Goal: Task Accomplishment & Management: Manage account settings

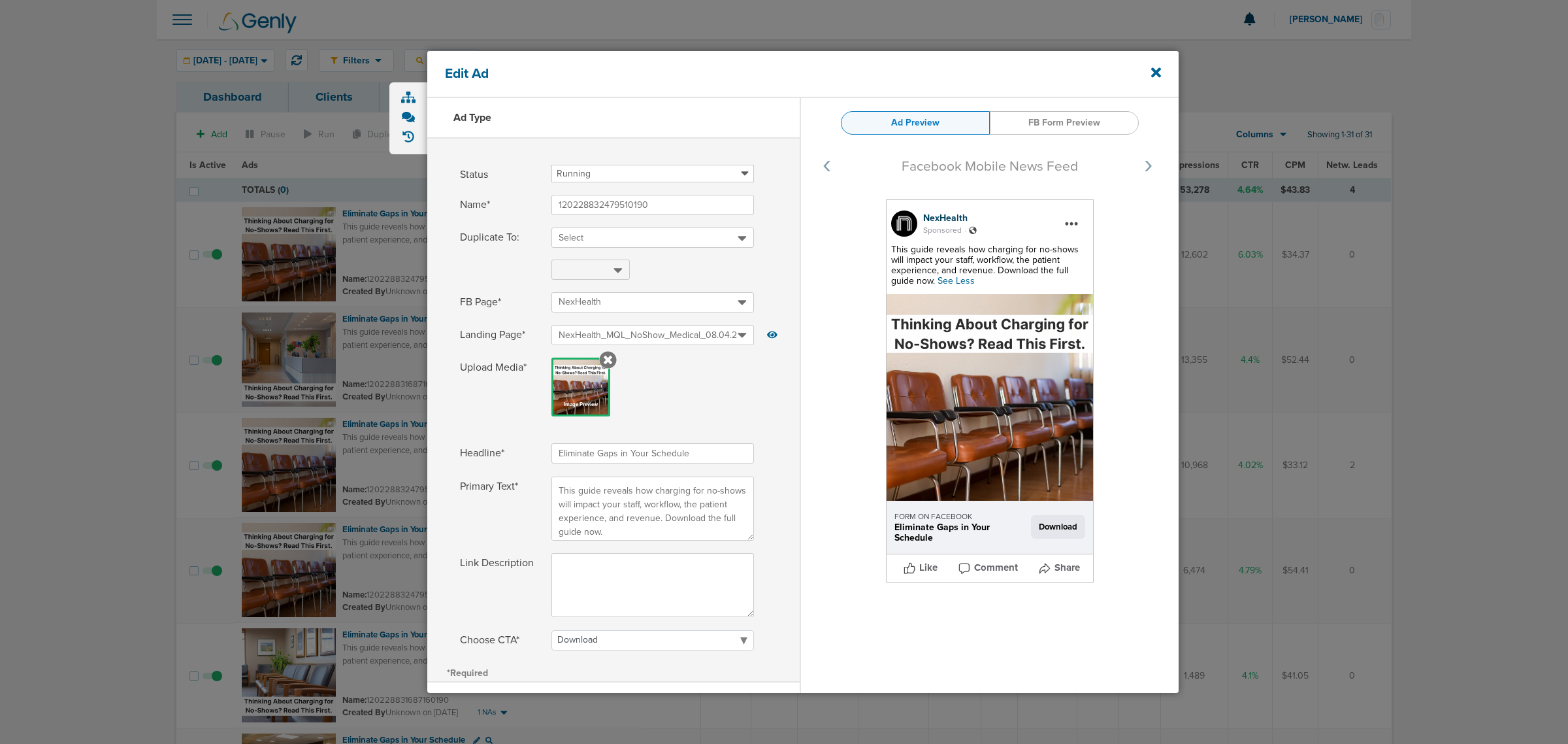
select select "download"
click at [1158, 68] on icon at bounding box center [1156, 73] width 10 height 10
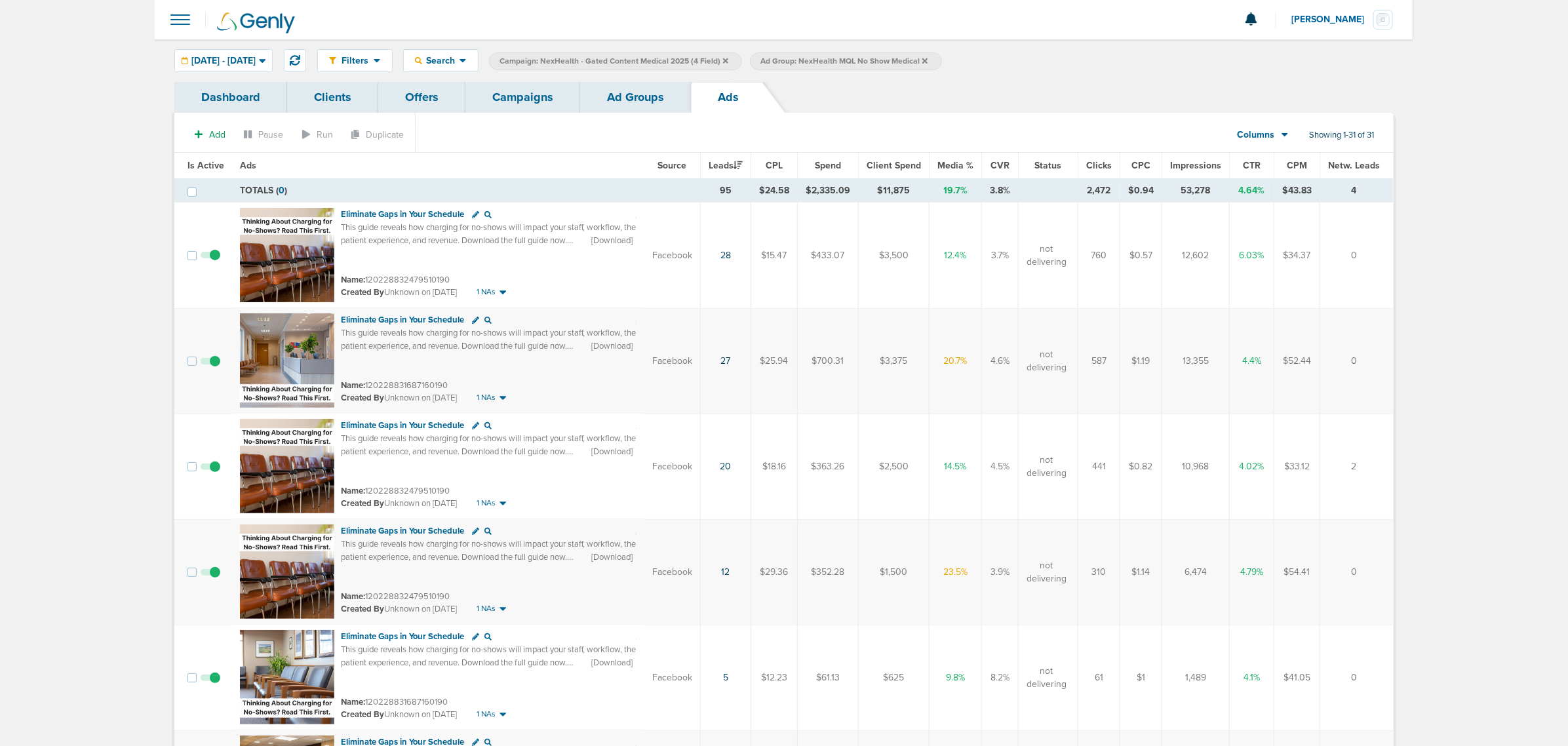
click at [631, 102] on link "Ad Groups" at bounding box center [636, 97] width 111 height 31
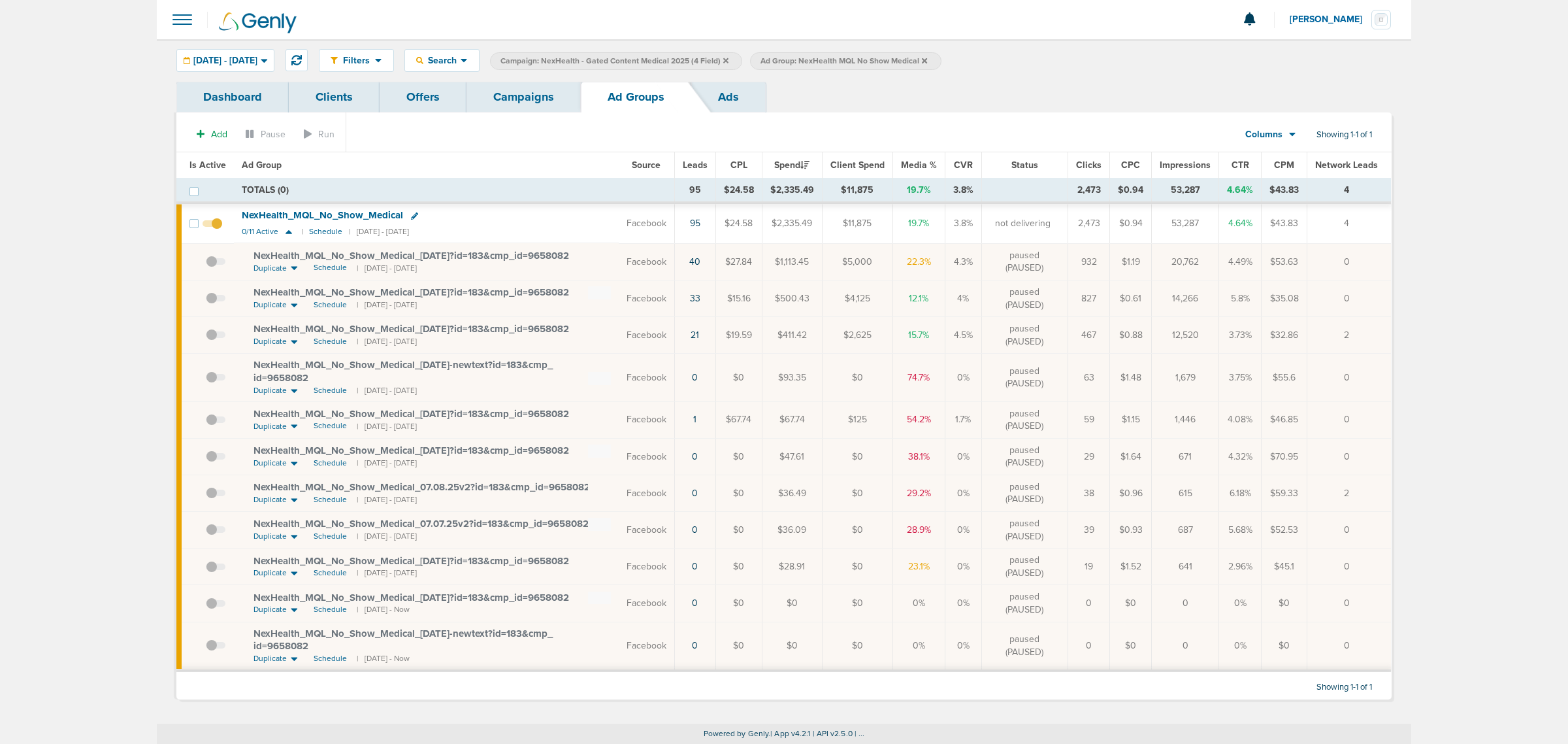
click at [508, 100] on link "Campaigns" at bounding box center [523, 97] width 114 height 31
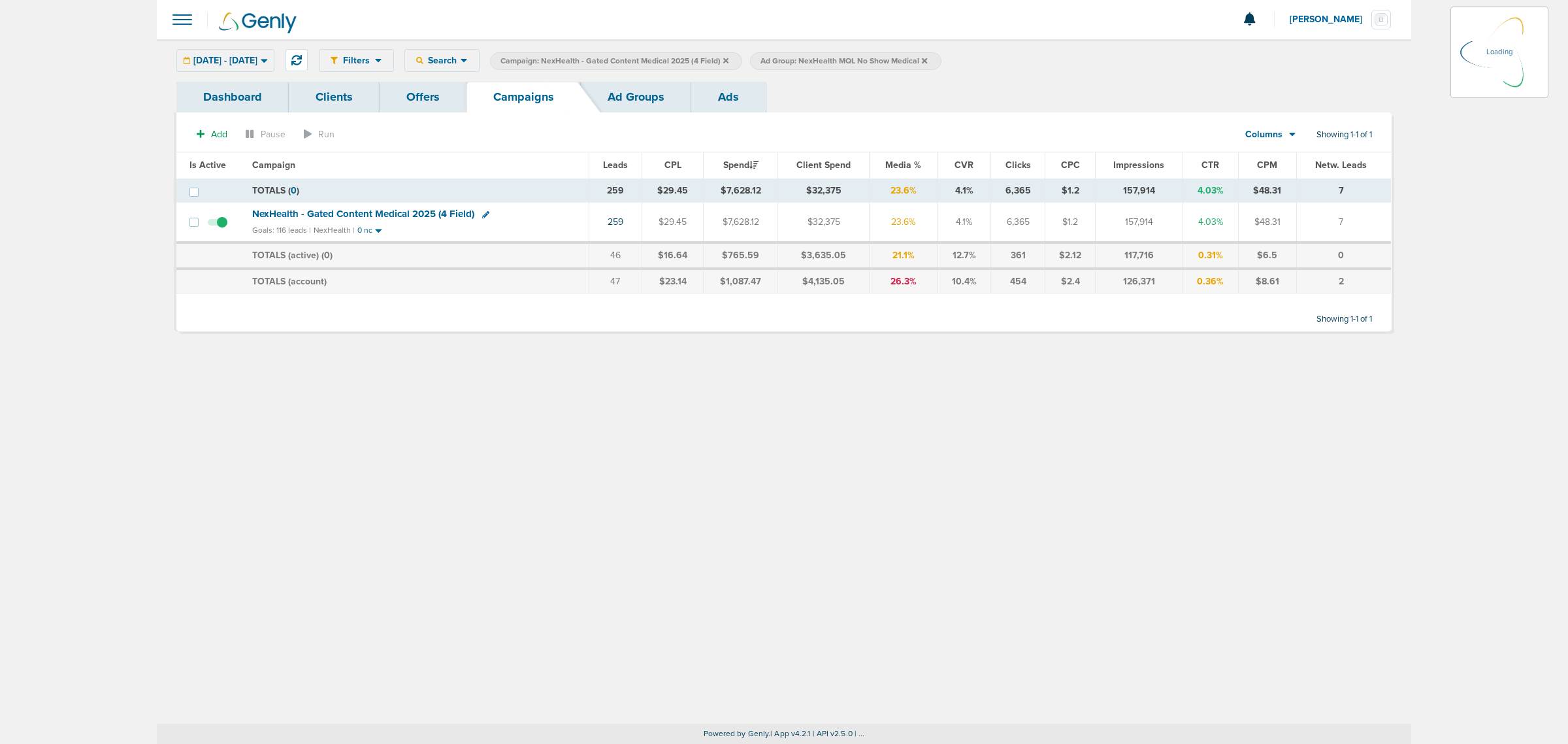
click at [364, 211] on span "NexHealth - Gated Content Medical 2025 (4 Field)" at bounding box center [363, 213] width 222 height 12
click at [380, 216] on span "NexHealth - Gated Content Medical 2025 (4 Field)" at bounding box center [362, 213] width 222 height 12
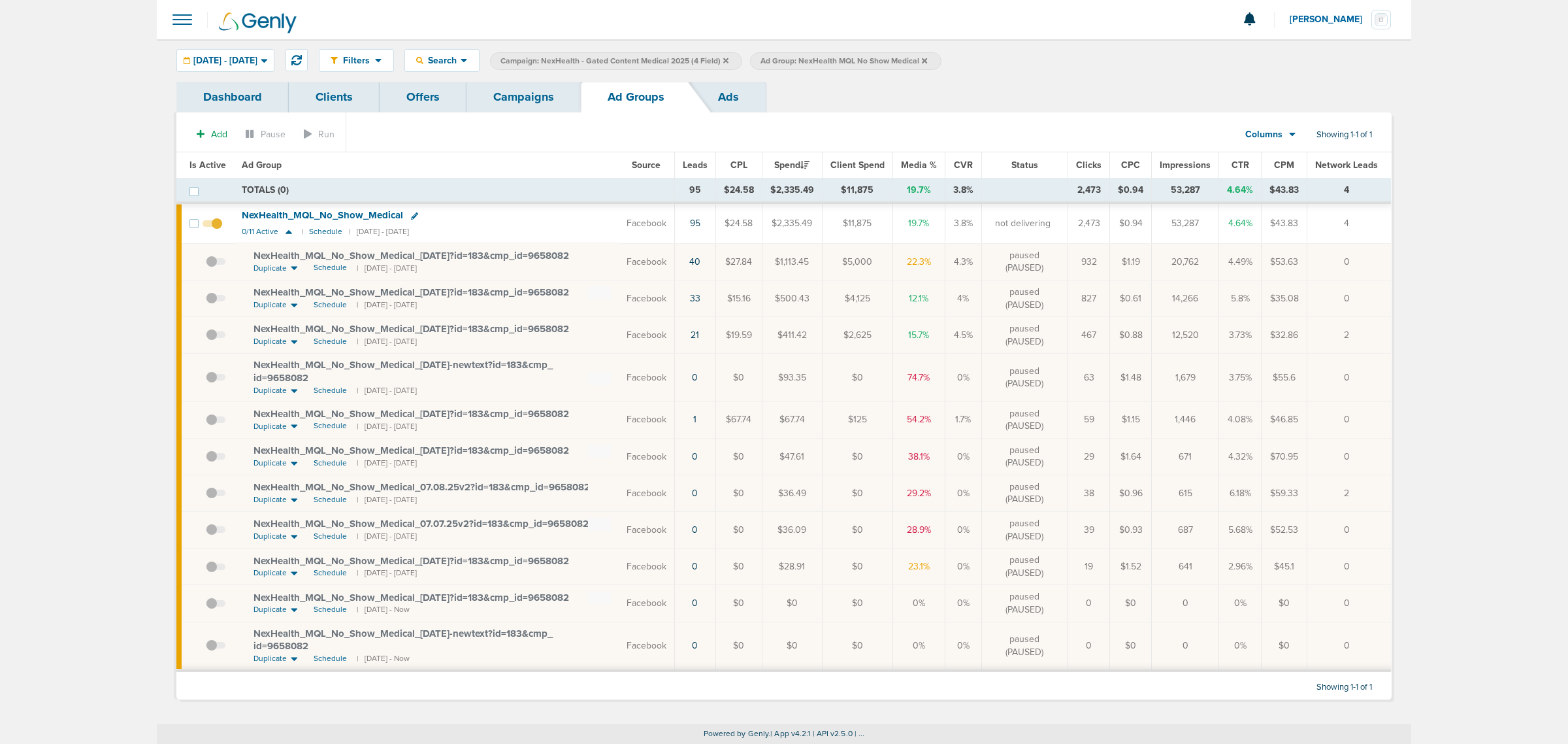
click at [420, 98] on link "Offers" at bounding box center [423, 97] width 87 height 31
click at [423, 93] on link "Offers" at bounding box center [423, 97] width 87 height 31
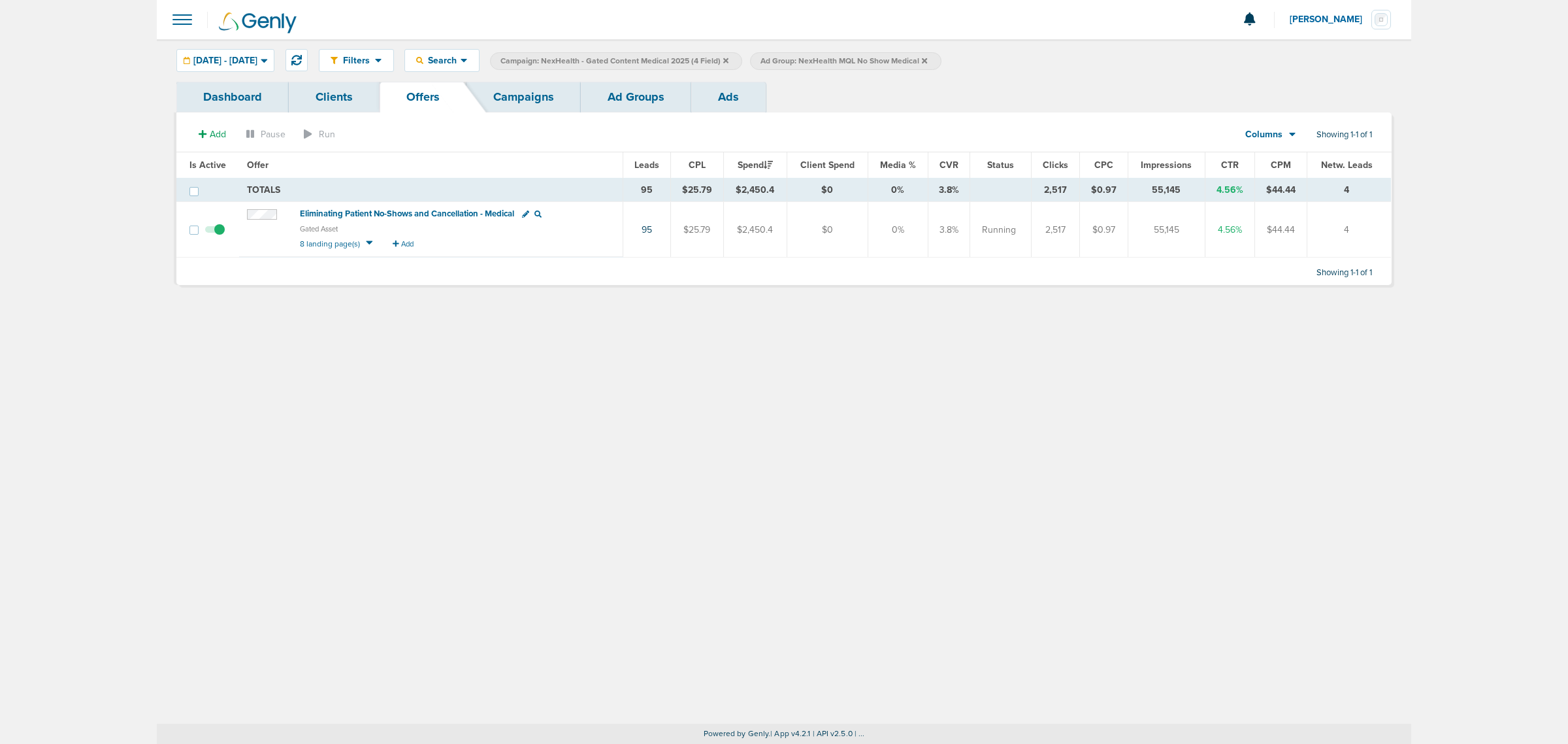
click at [445, 213] on span "Eliminating Patient No-Shows and Cancellation - Medical" at bounding box center [407, 213] width 214 height 11
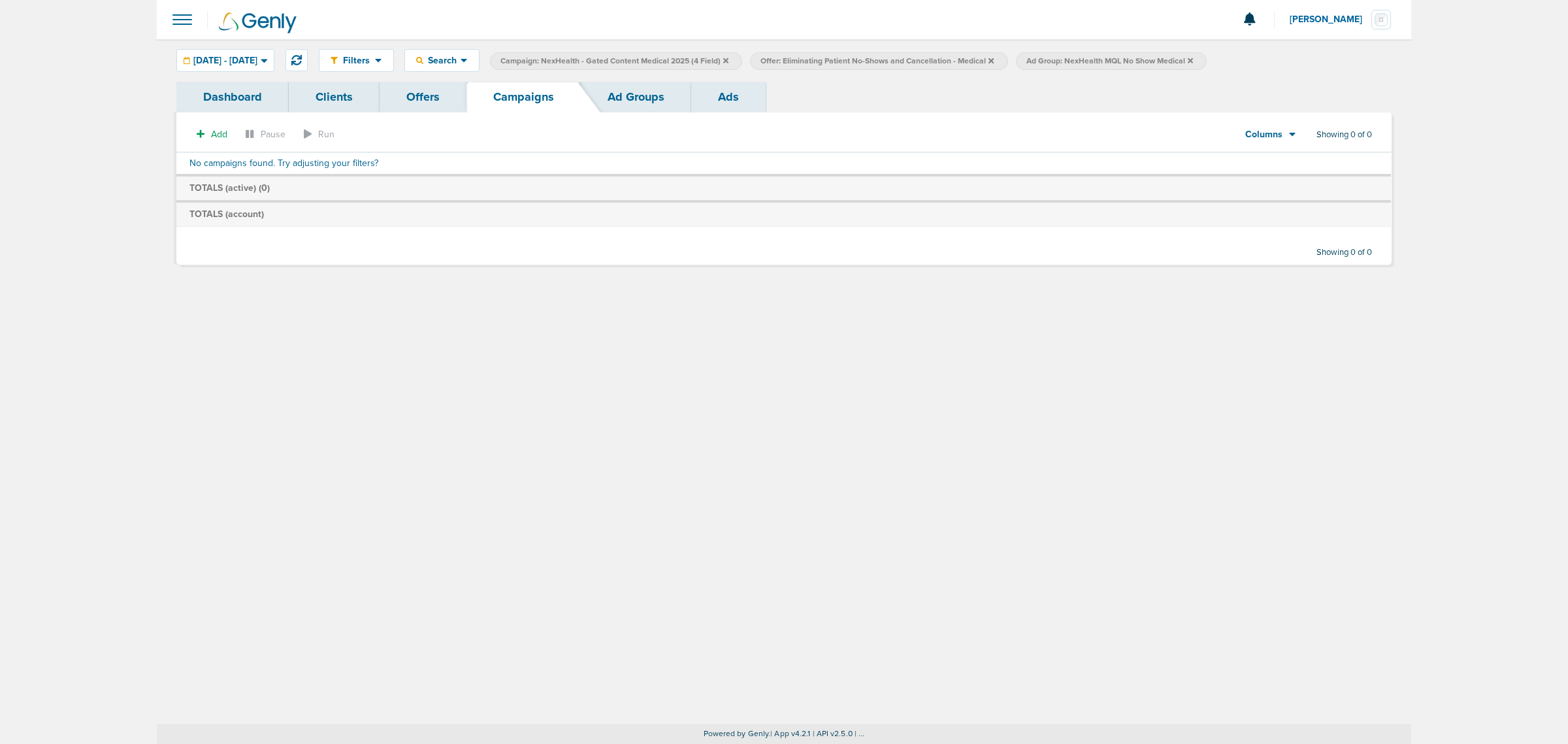
click at [427, 92] on link "Offers" at bounding box center [423, 97] width 87 height 31
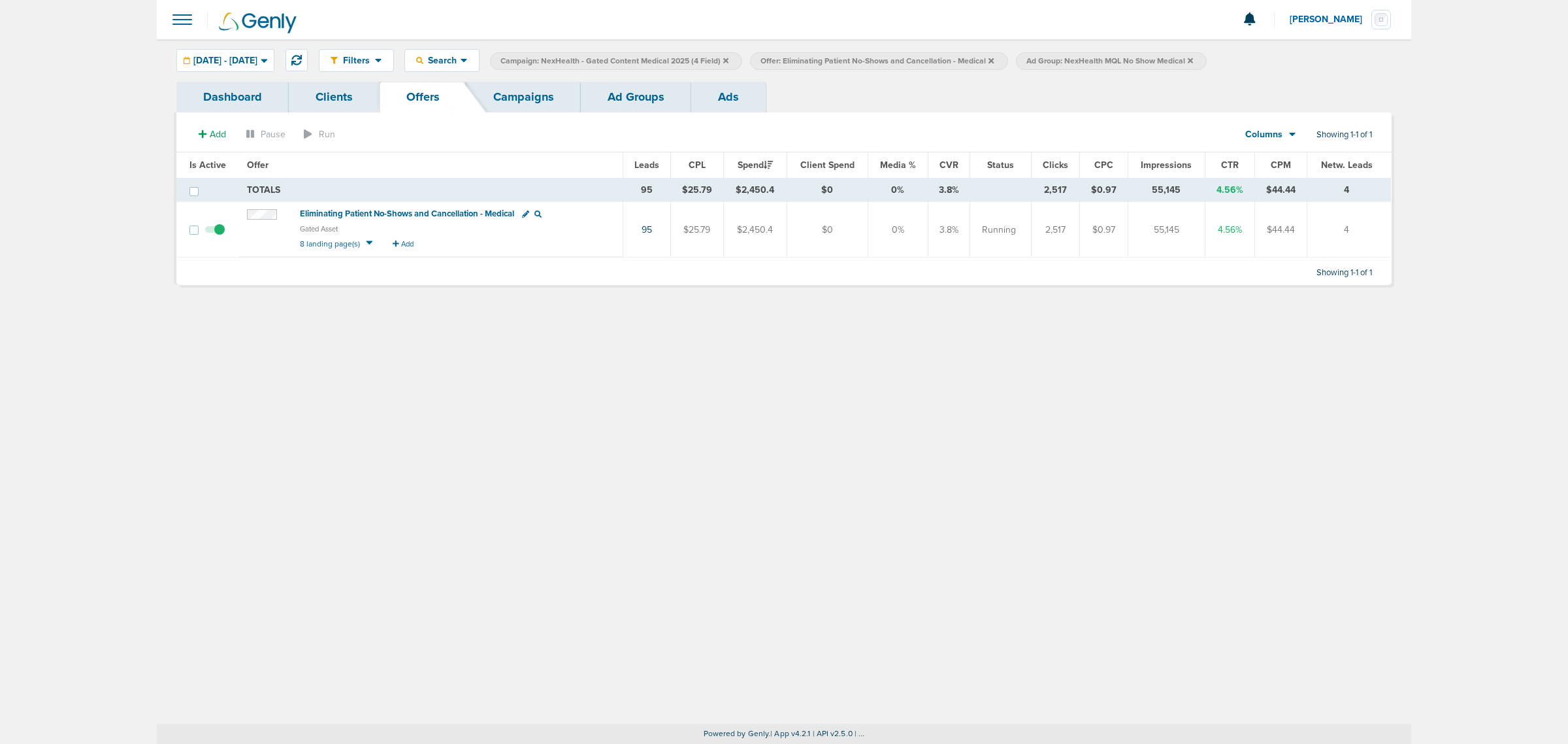
click at [356, 211] on span "Eliminating Patient No-Shows and Cancellation - Medical" at bounding box center [407, 213] width 214 height 11
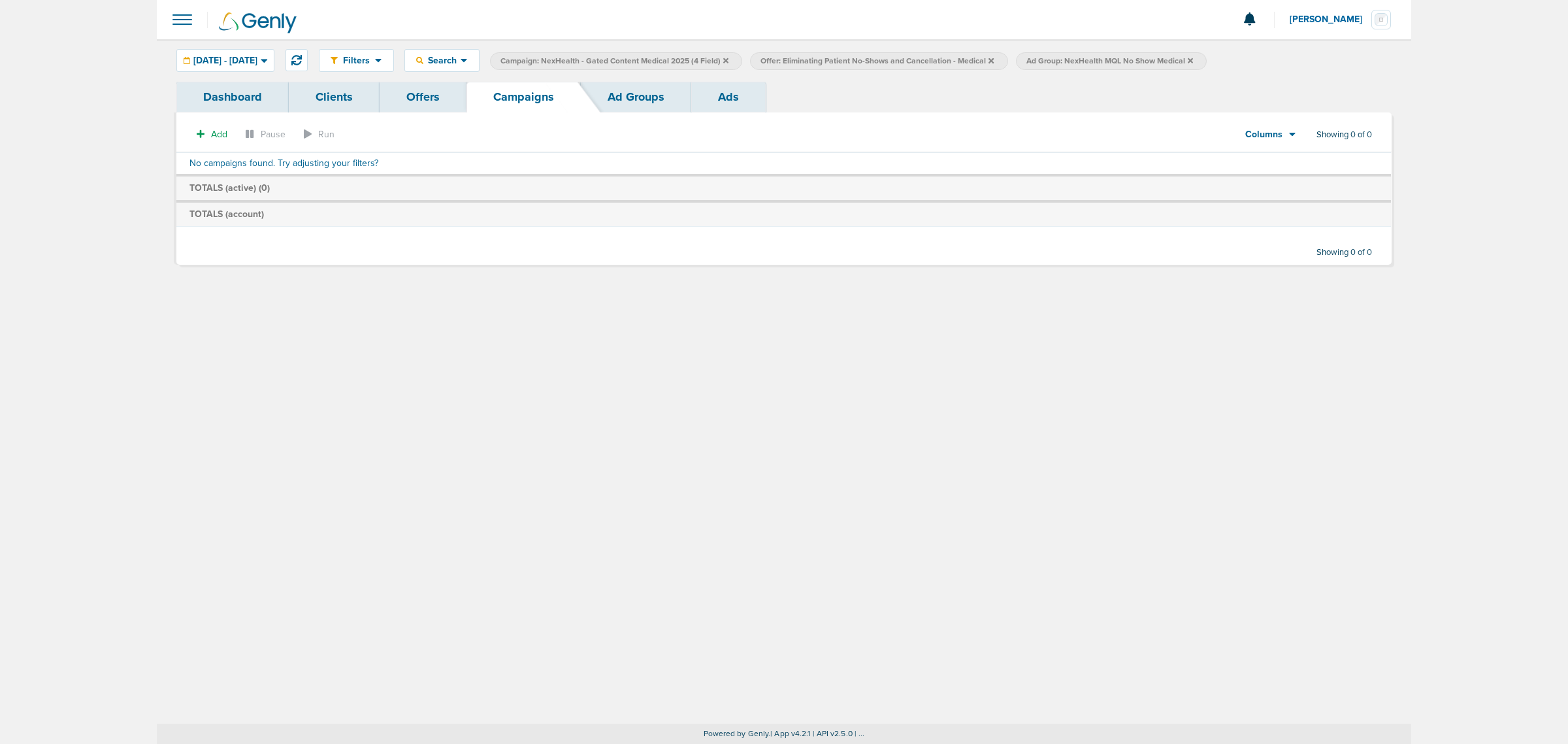
click at [428, 99] on link "Offers" at bounding box center [423, 97] width 87 height 31
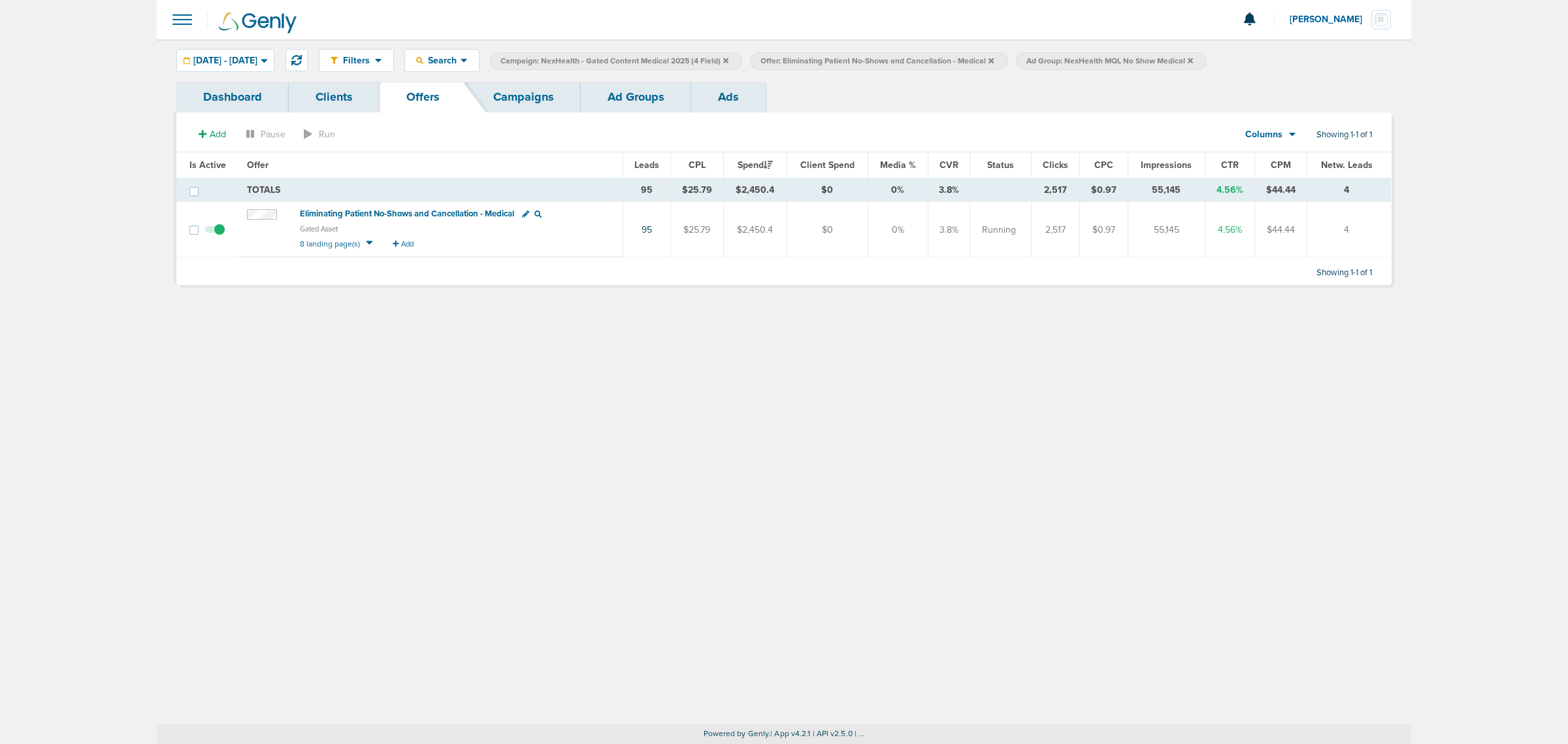
click at [526, 216] on icon at bounding box center [525, 214] width 7 height 7
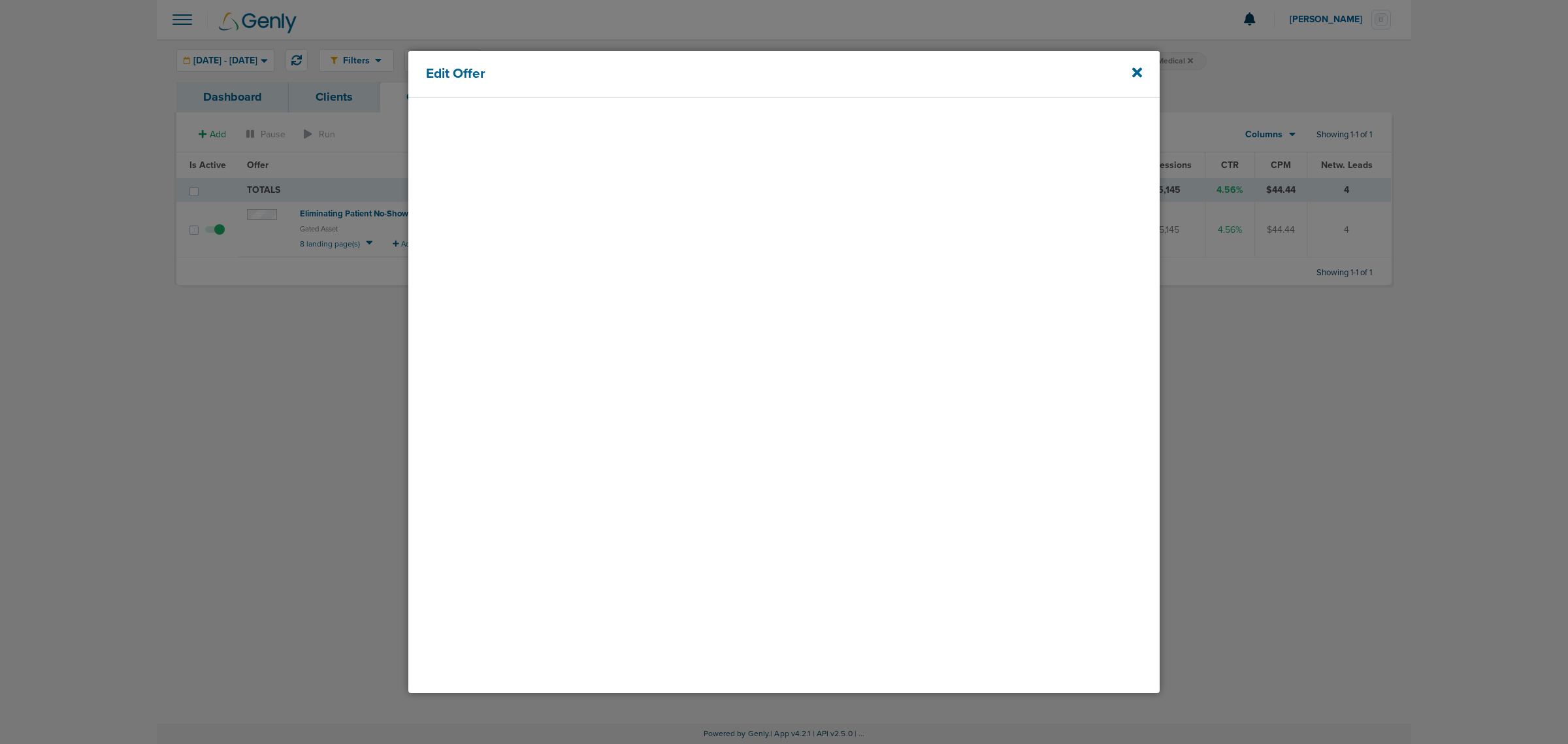
select select "gatedAsset"
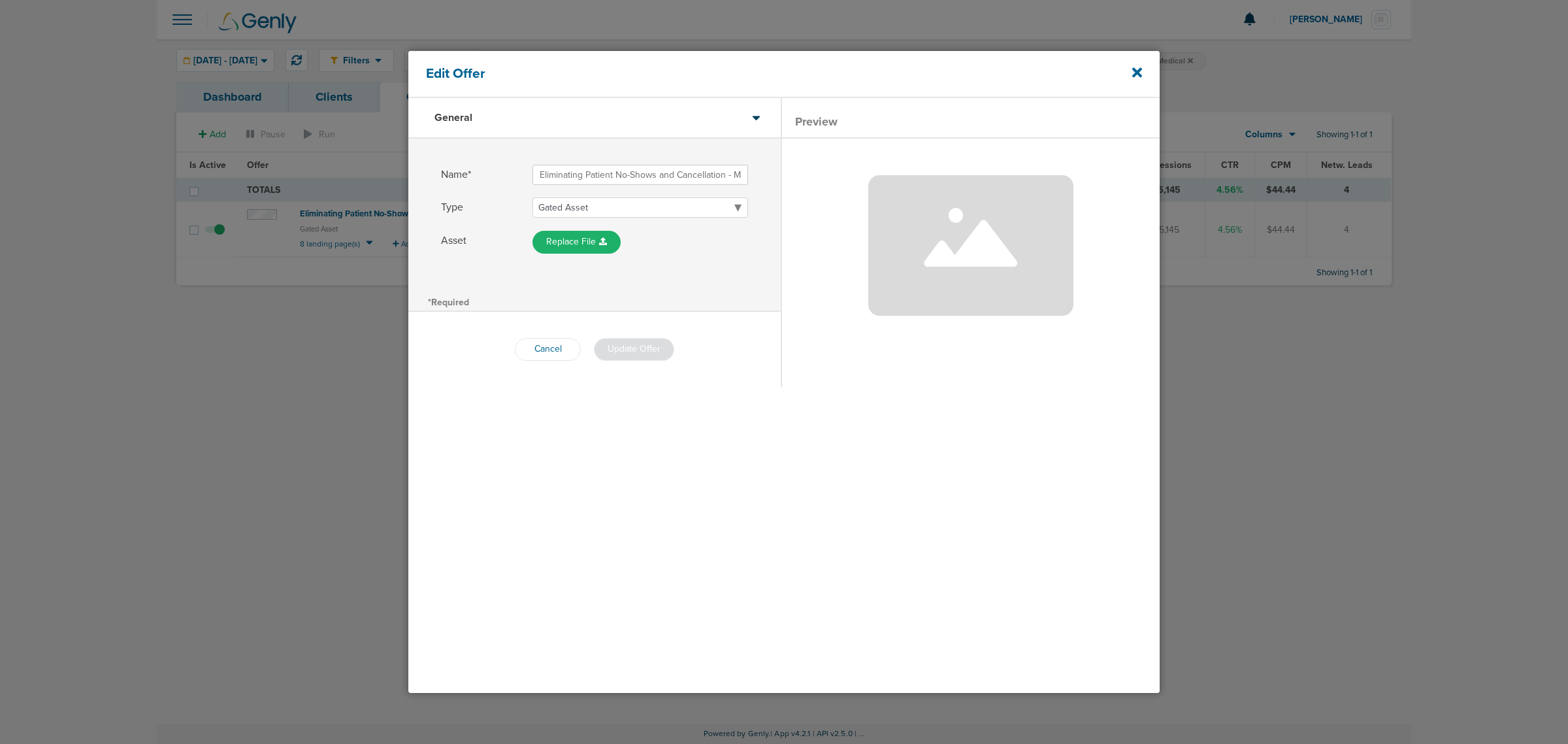
scroll to position [0, 24]
drag, startPoint x: 540, startPoint y: 170, endPoint x: 761, endPoint y: 162, distance: 221.1
click at [761, 162] on div "Name* Eliminating Patient No-Shows and Cancellation - Medical" at bounding box center [594, 167] width 372 height 57
drag, startPoint x: 1135, startPoint y: 75, endPoint x: 1119, endPoint y: 77, distance: 16.1
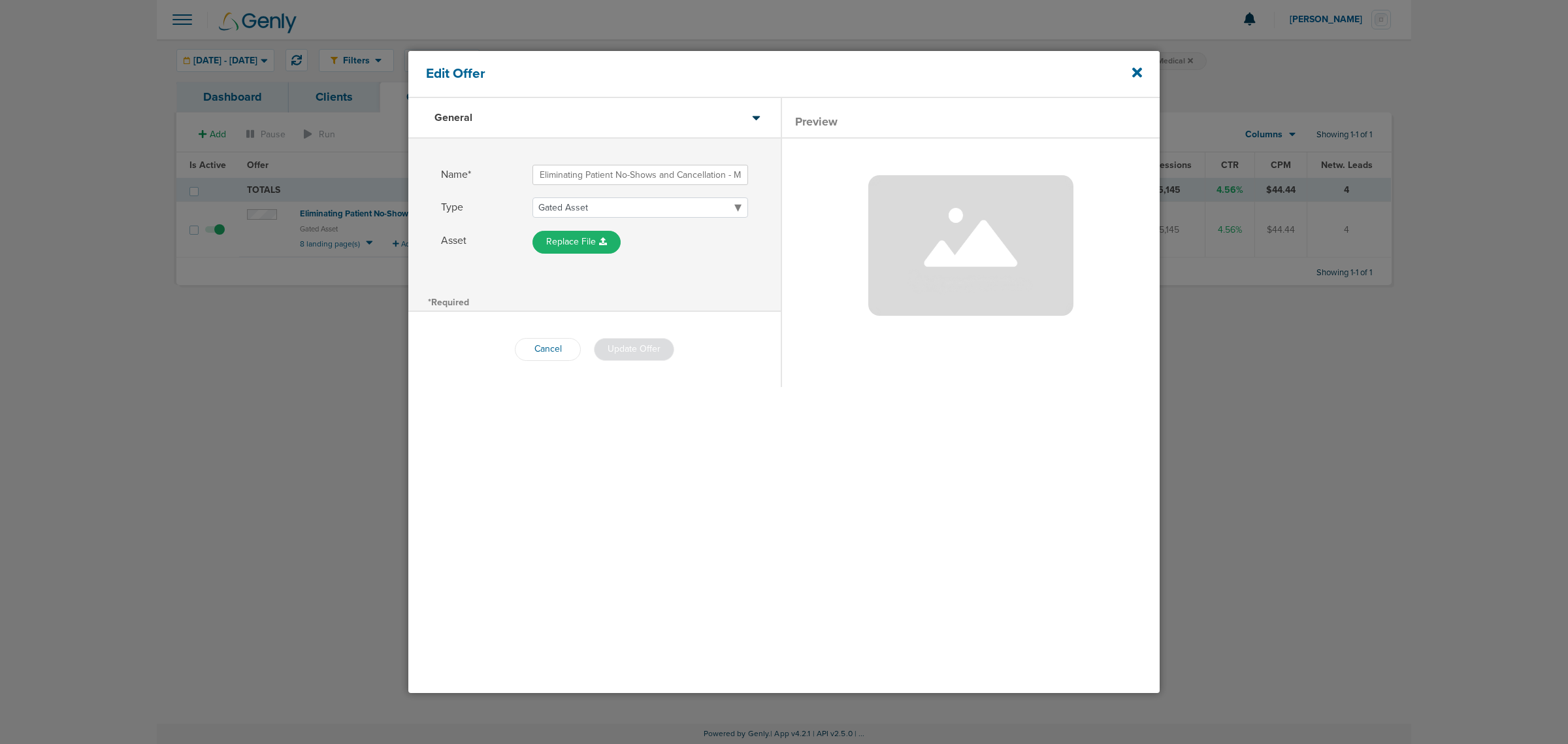
click at [1135, 75] on icon at bounding box center [1138, 73] width 10 height 10
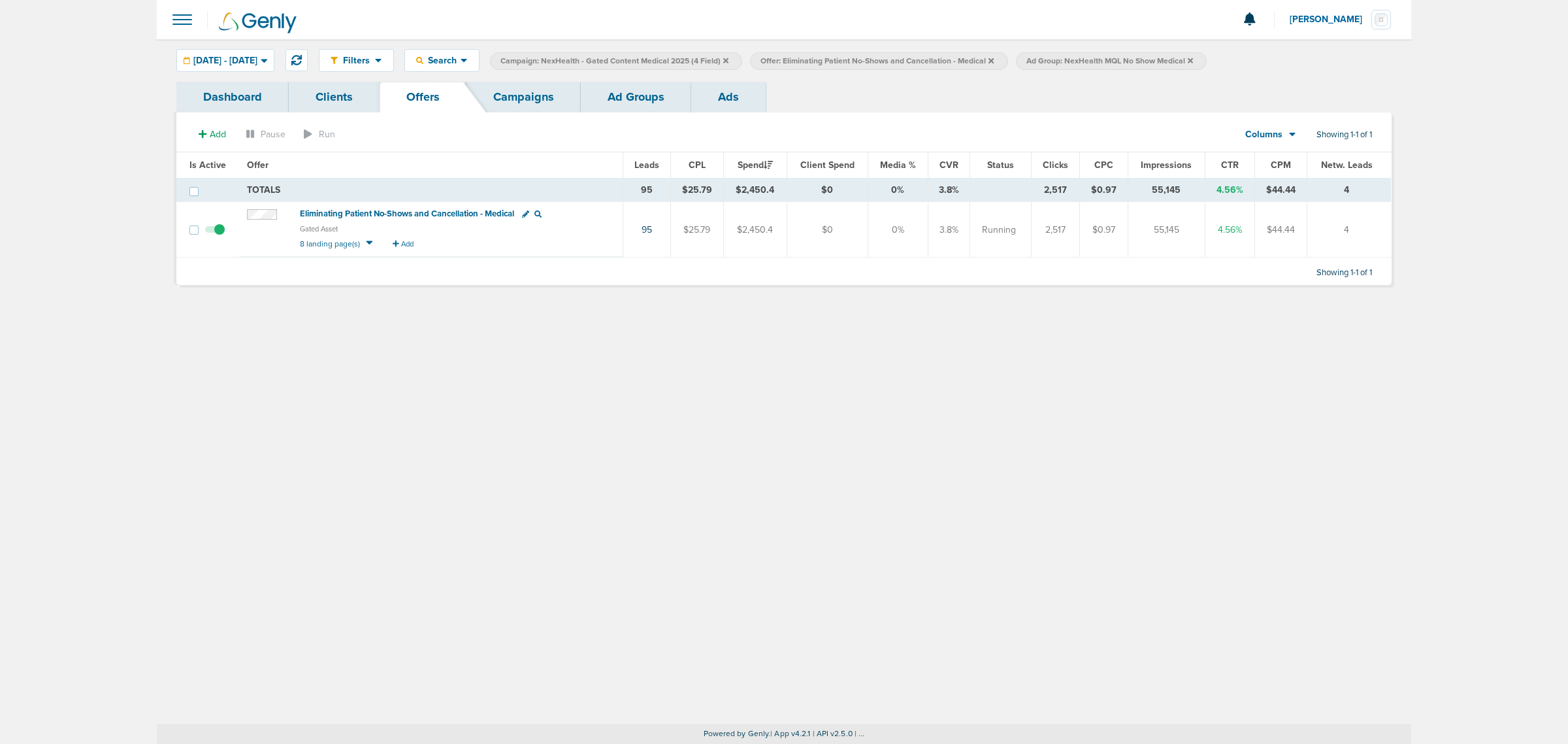
click at [515, 91] on link "Campaigns" at bounding box center [523, 97] width 114 height 31
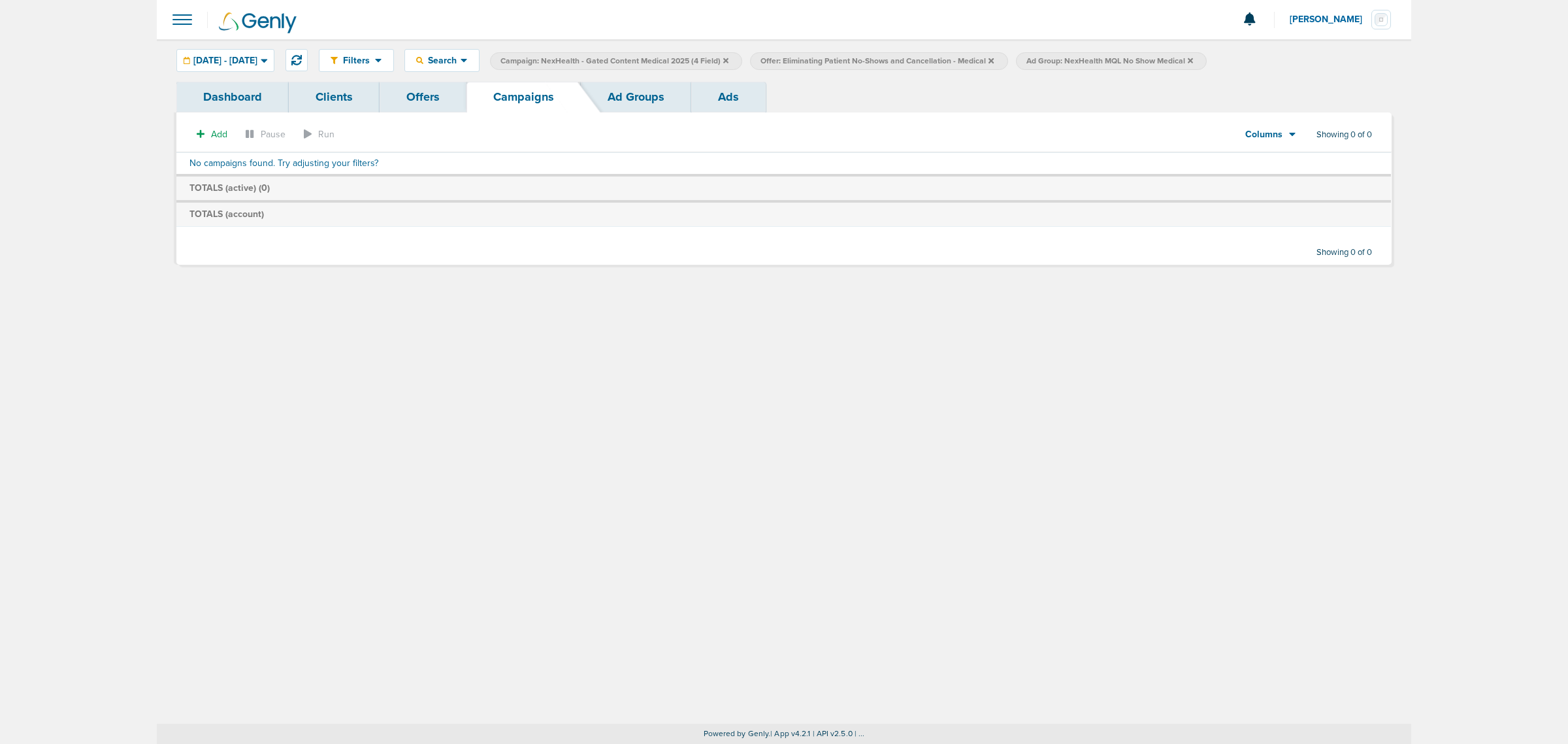
click at [729, 60] on icon at bounding box center [726, 60] width 5 height 5
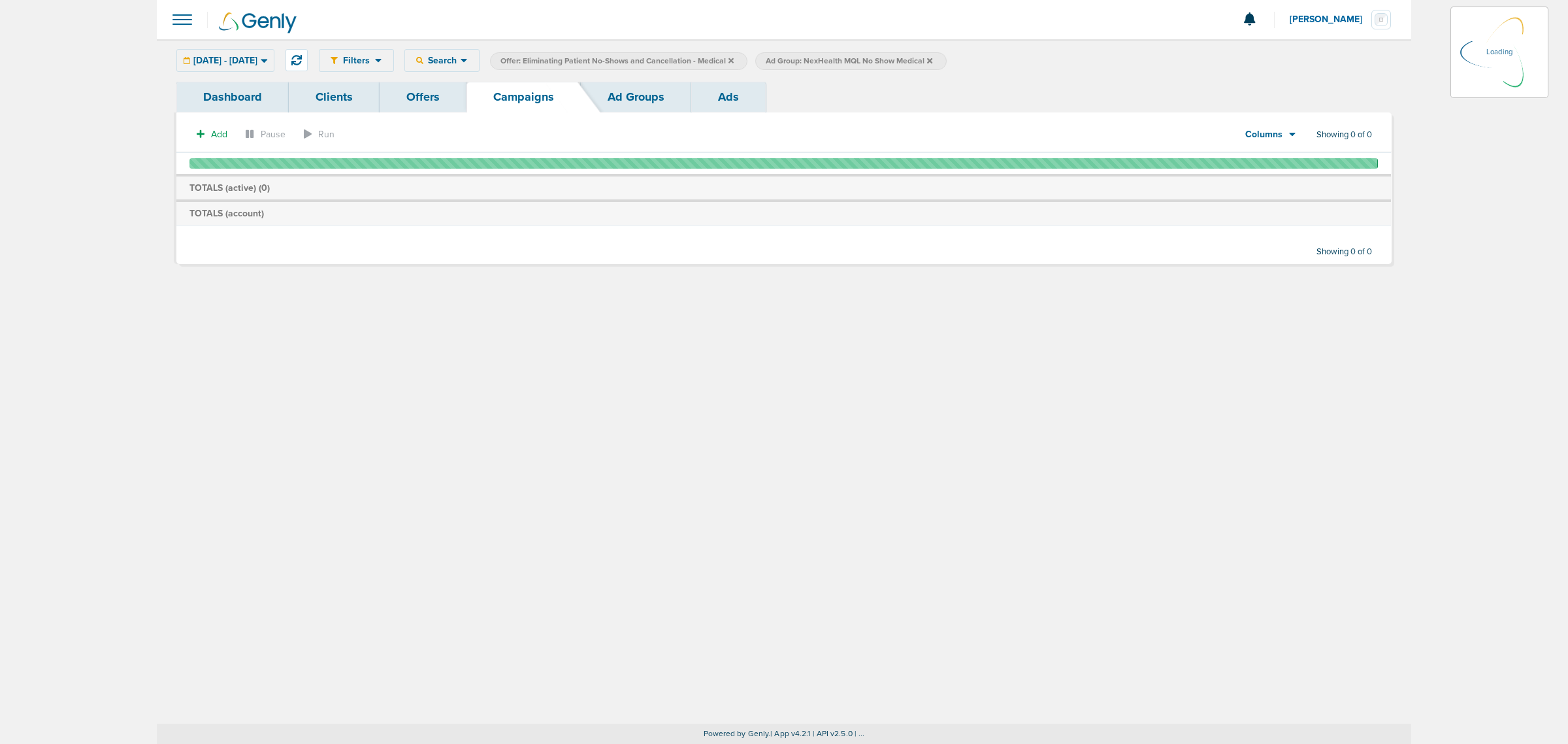
click at [734, 60] on icon at bounding box center [731, 60] width 5 height 8
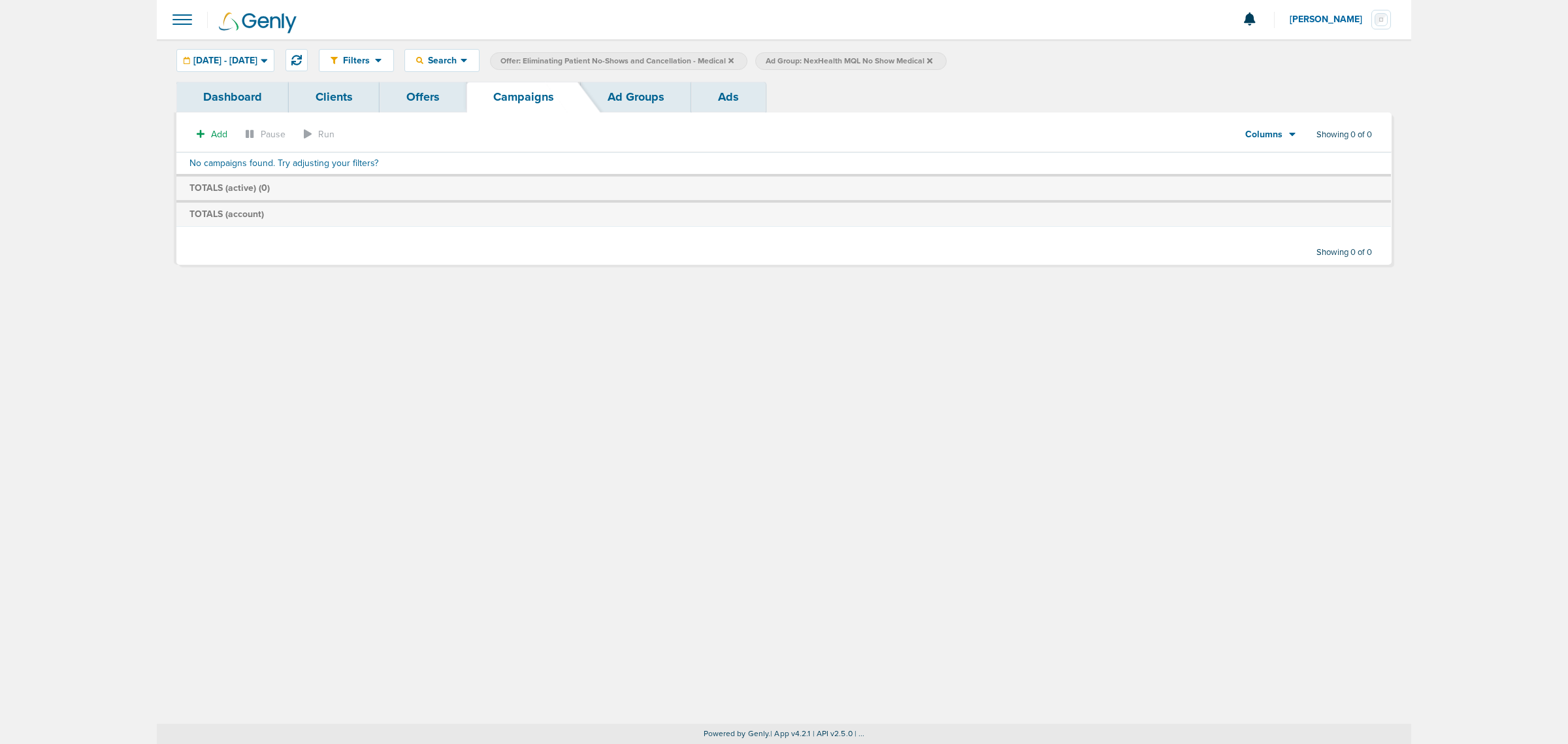
click at [734, 60] on icon at bounding box center [731, 60] width 5 height 5
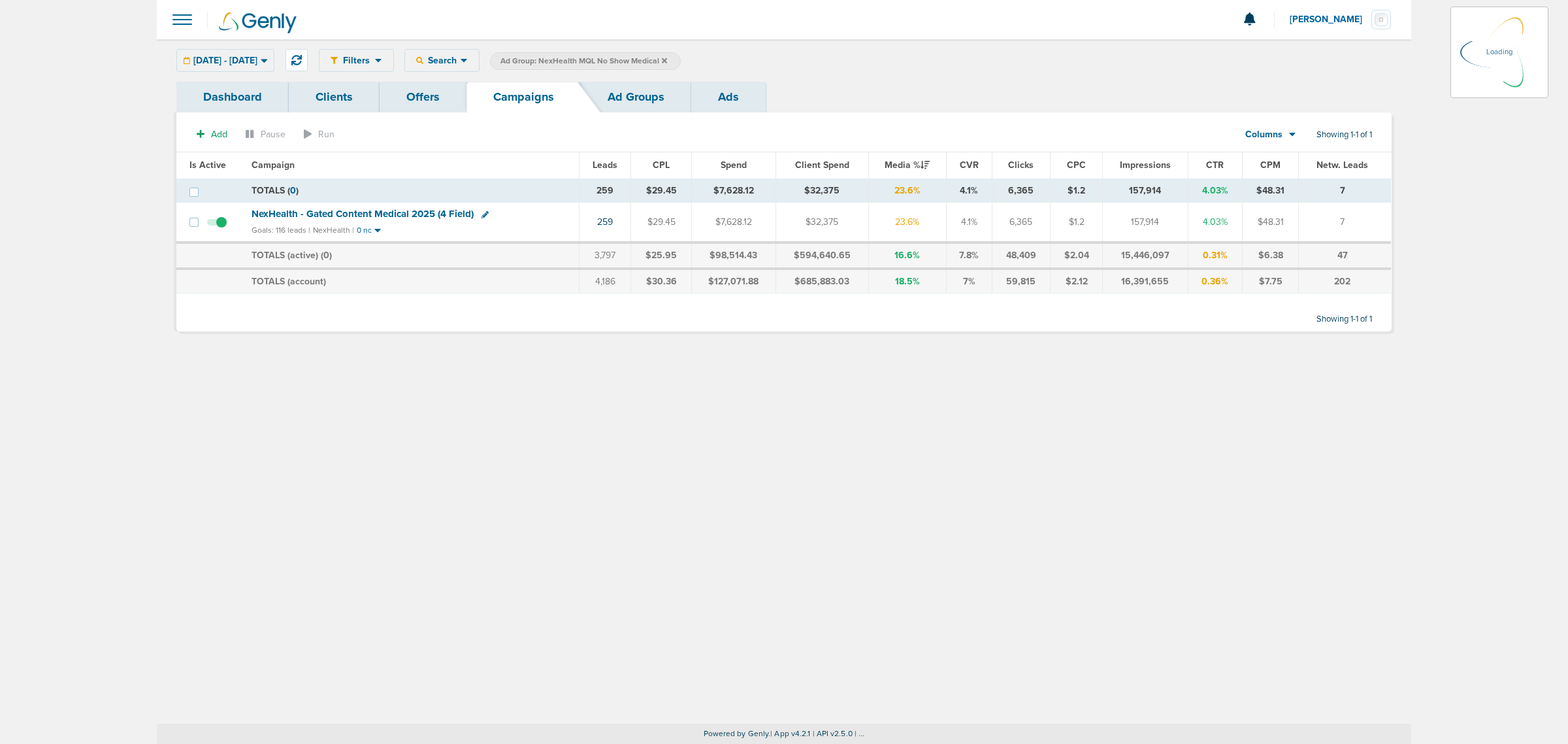
click at [667, 60] on icon at bounding box center [664, 60] width 5 height 5
click at [667, 60] on icon at bounding box center [664, 60] width 5 height 8
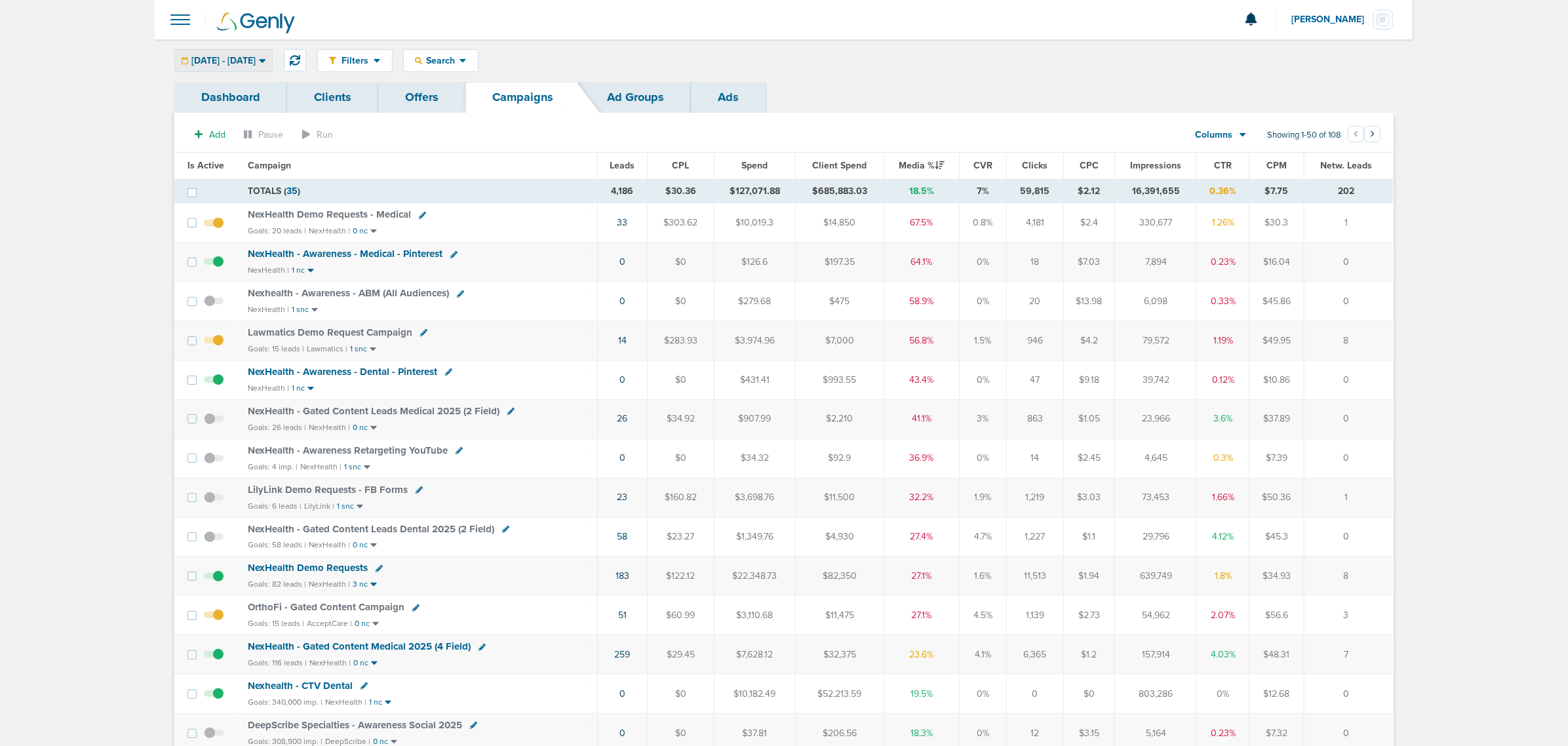
click at [256, 56] on span "[DATE] - [DATE]" at bounding box center [223, 61] width 64 height 9
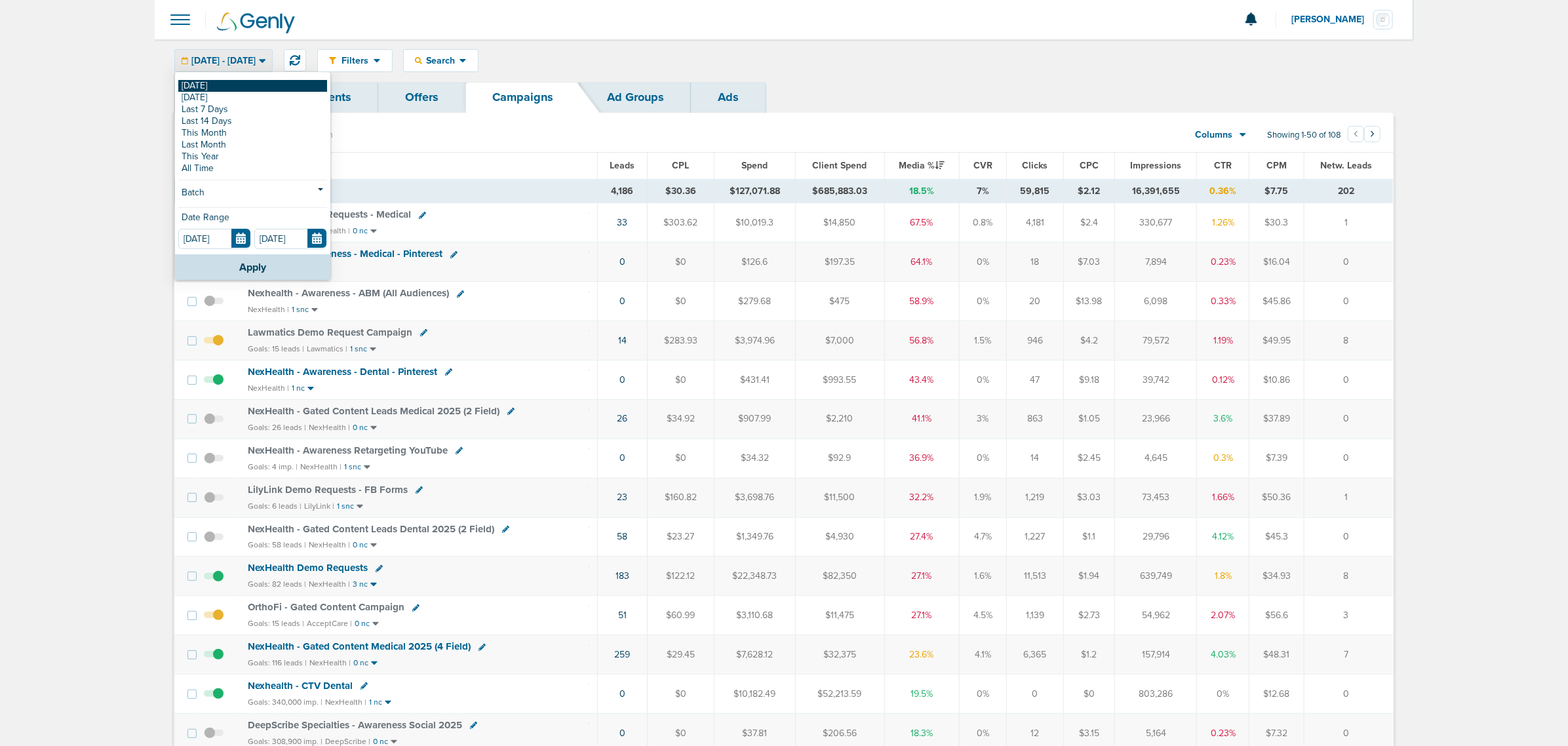
click at [208, 80] on link "[DATE]" at bounding box center [252, 86] width 149 height 12
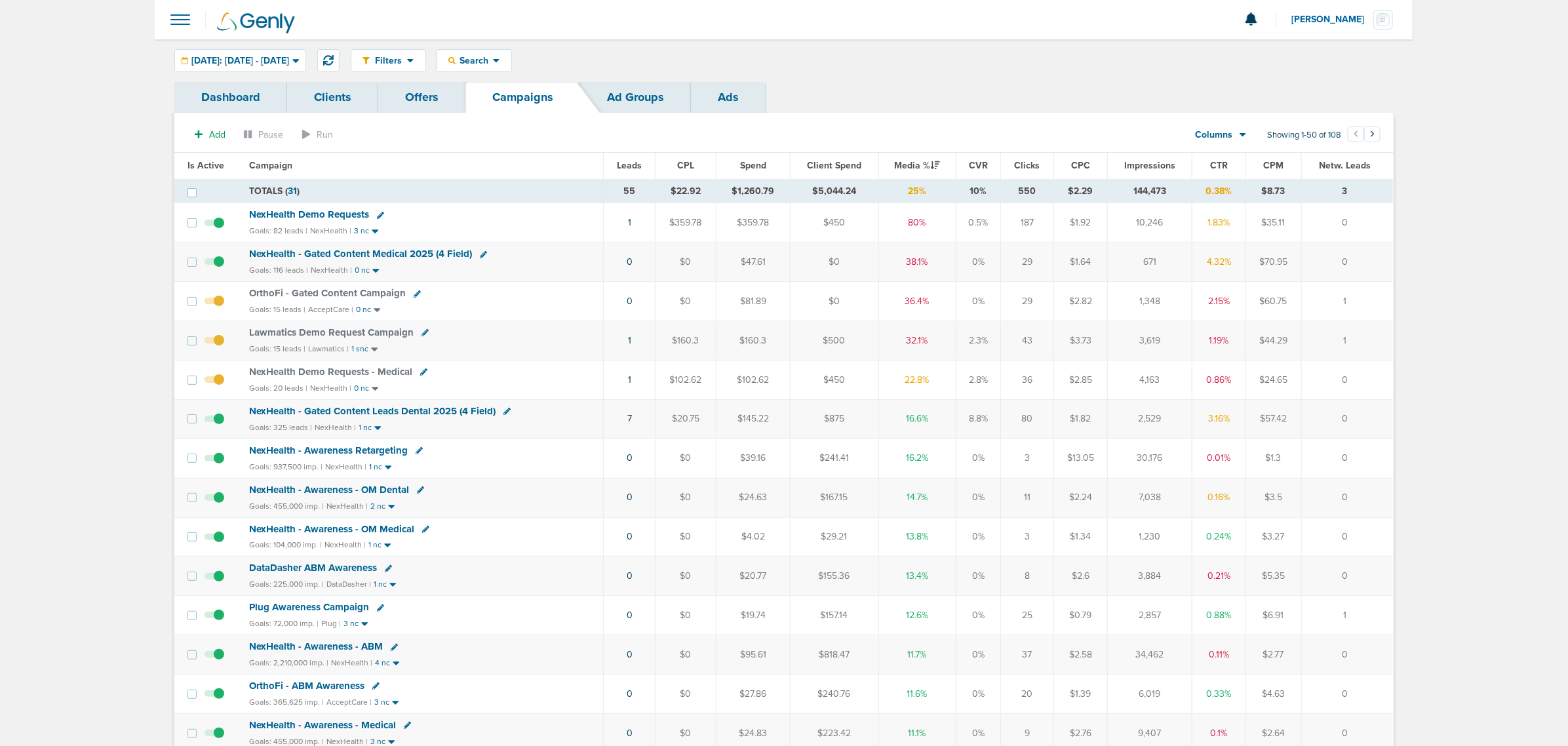
drag, startPoint x: 559, startPoint y: 215, endPoint x: 1383, endPoint y: 231, distance: 824.2
click at [1383, 231] on tr "NexHealth Demo Requests Goals: 82 leads | NexHealth | 3 nc 1 $359.78 $359.78 $4…" at bounding box center [784, 223] width 1218 height 40
click at [1383, 231] on td "0" at bounding box center [1347, 223] width 92 height 40
click at [545, 290] on div "OrthoFi - Gated Content Campaign" at bounding box center [422, 293] width 346 height 13
click at [377, 213] on icon at bounding box center [381, 216] width 7 height 7
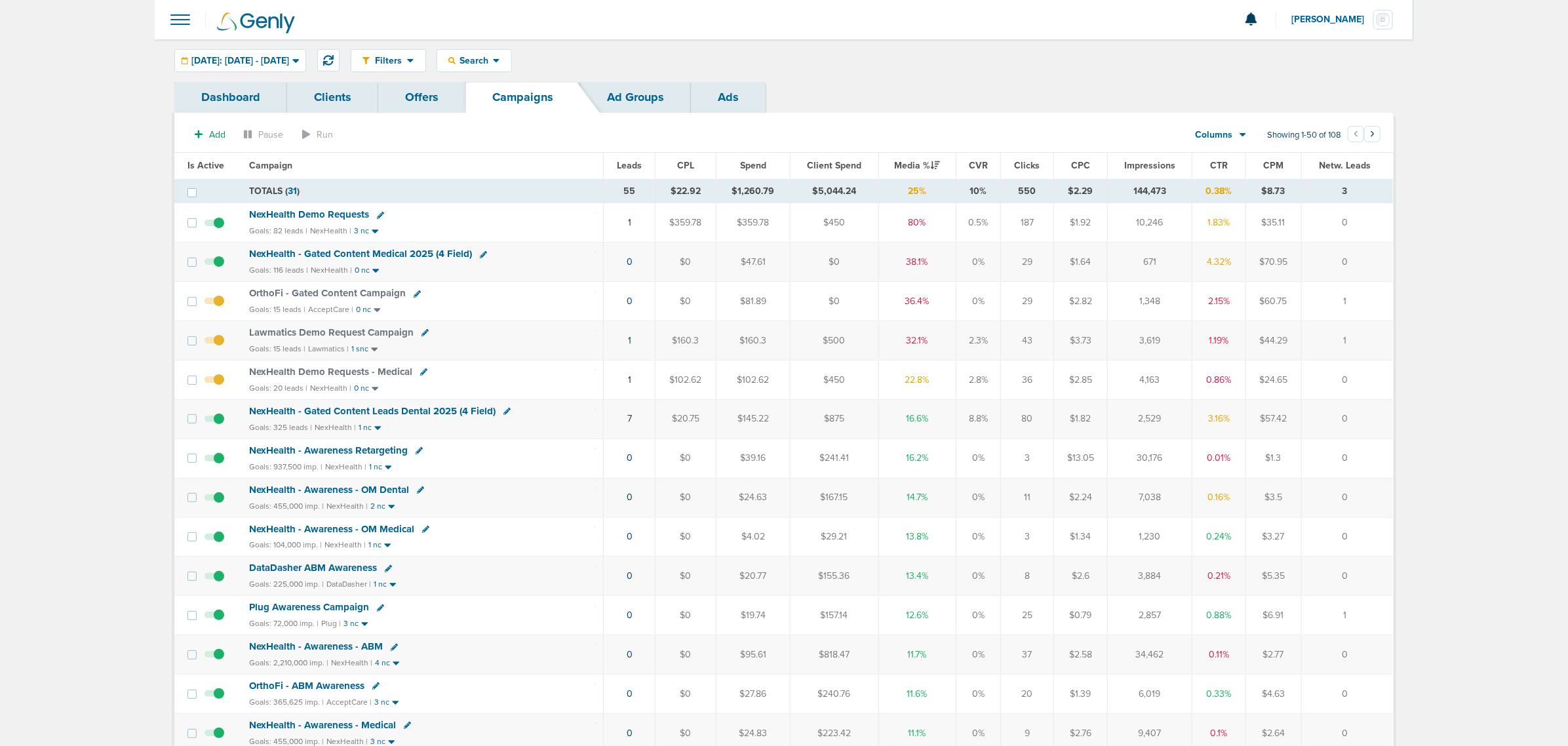
select select
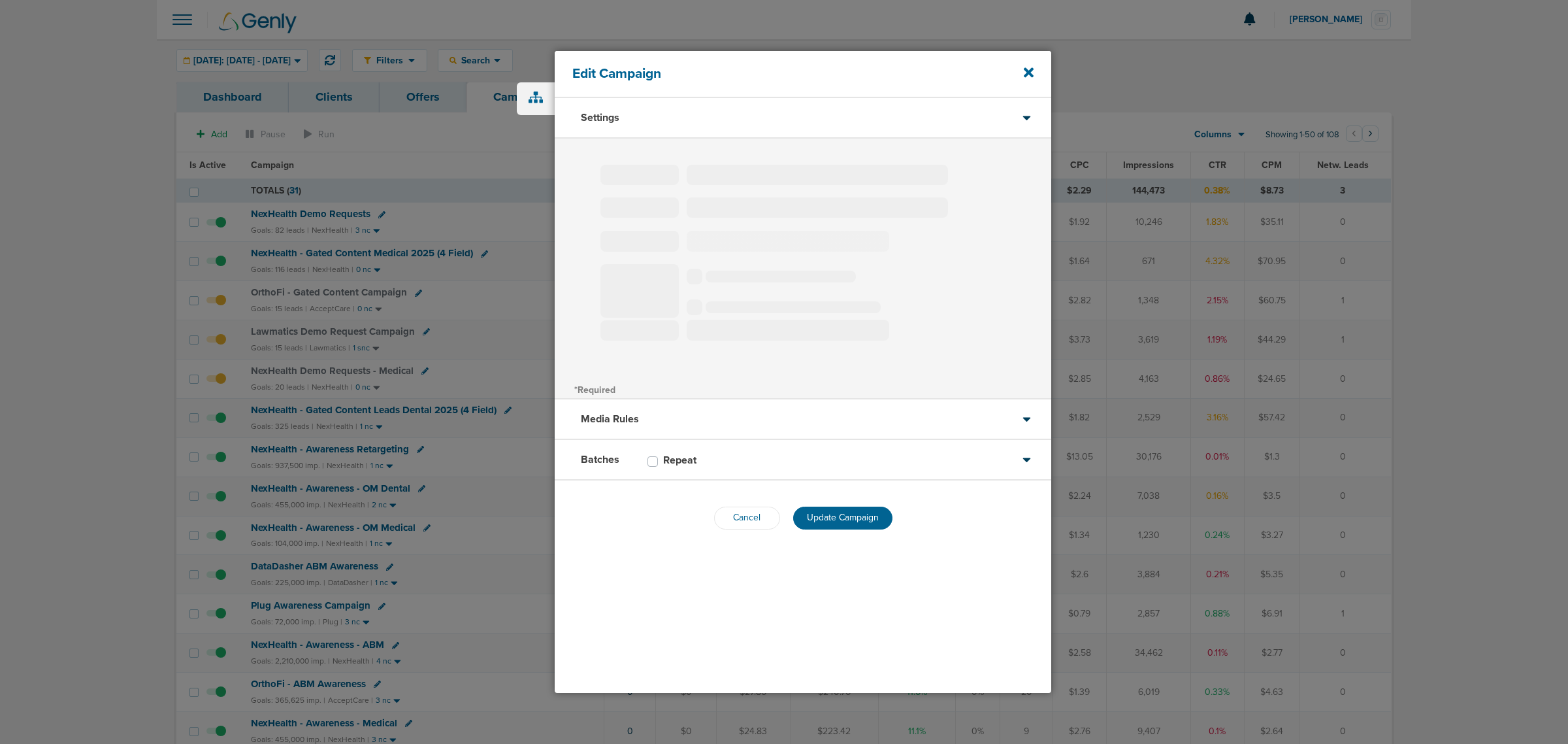
type input "NexHealth Demo Requests"
select select "Leads"
radio input "true"
select select "readWrite"
select select "1"
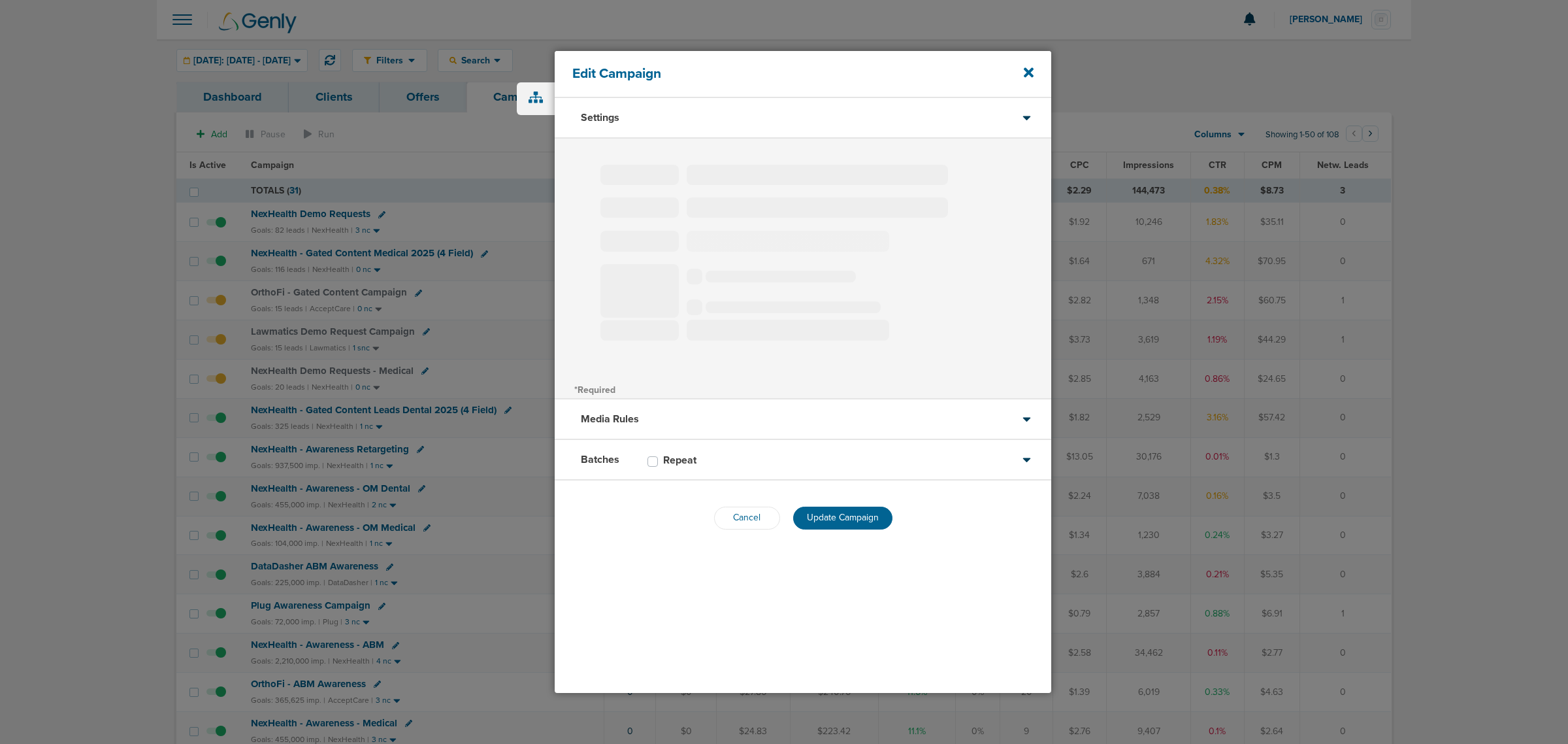
select select "2"
select select "3"
select select "4"
select select "6"
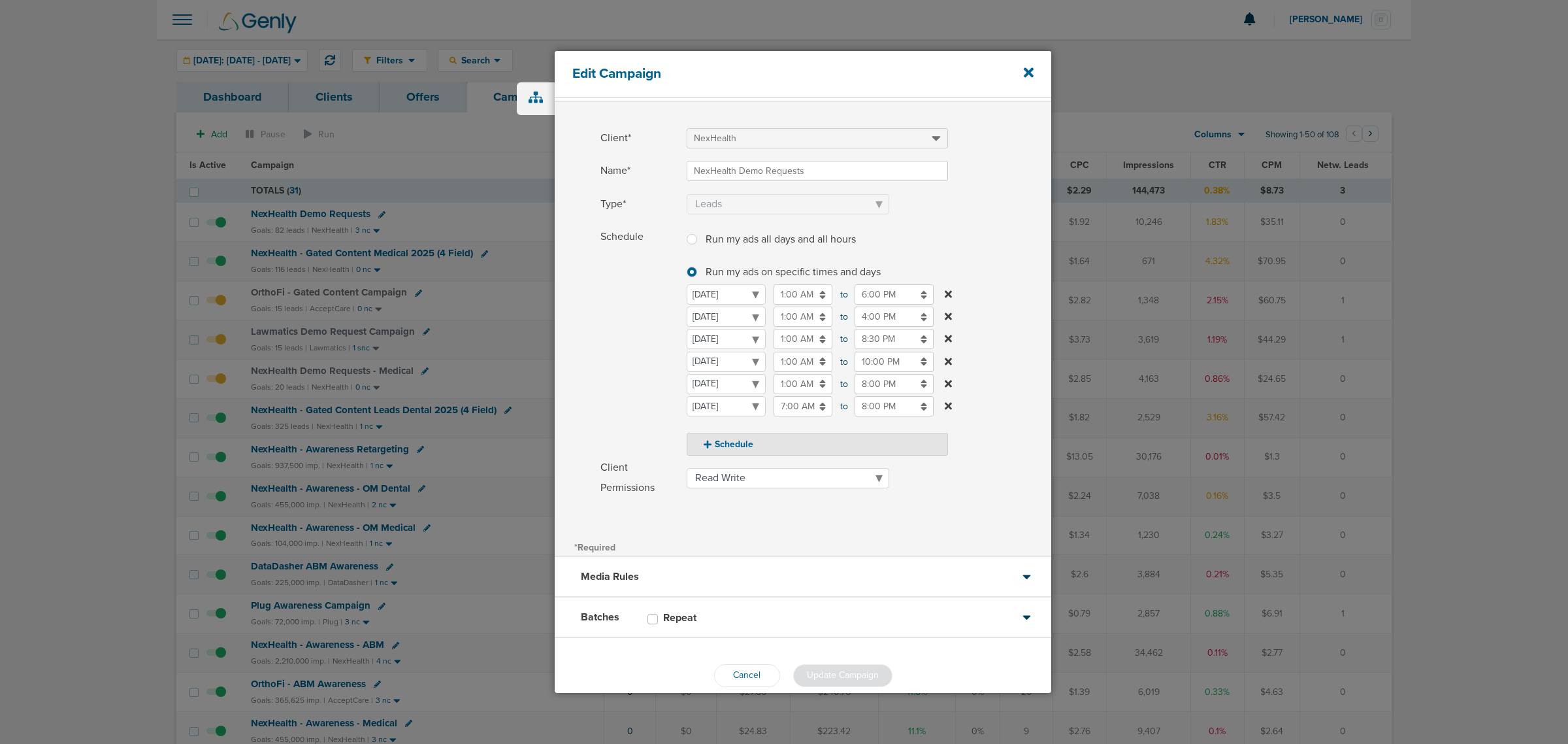
scroll to position [55, 0]
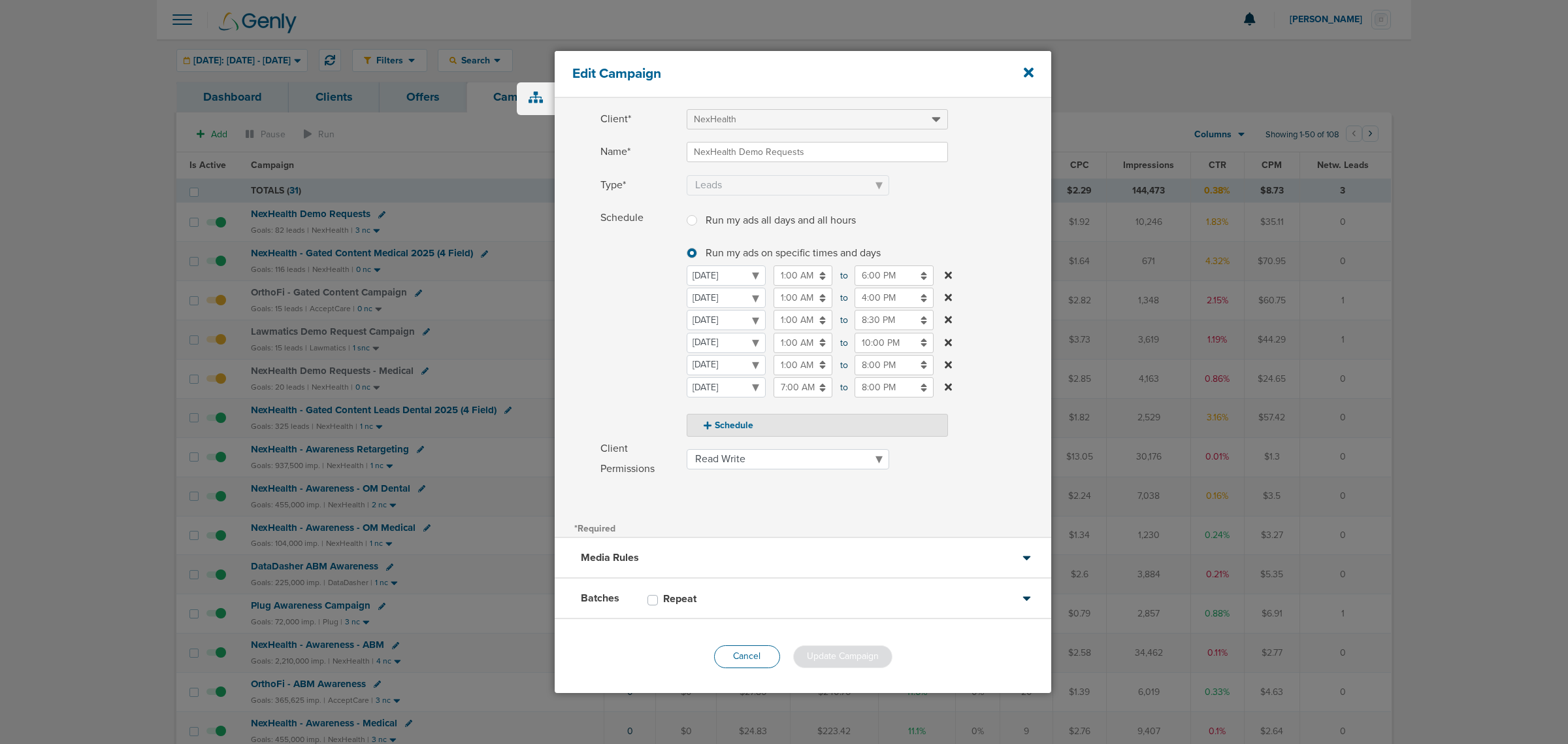
click at [742, 651] on button "Cancel" at bounding box center [747, 656] width 66 height 23
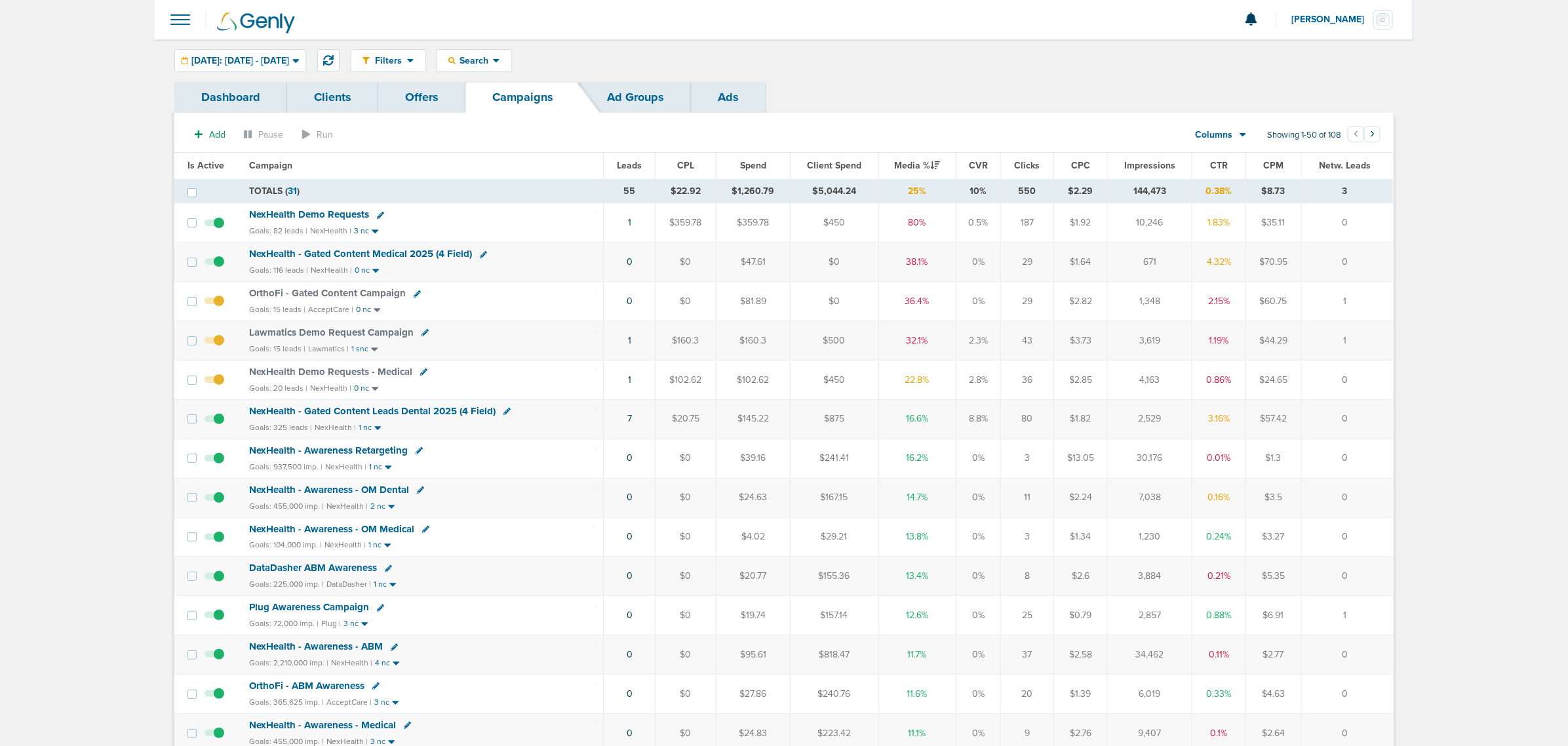
click at [483, 253] on icon at bounding box center [484, 254] width 7 height 7
select select
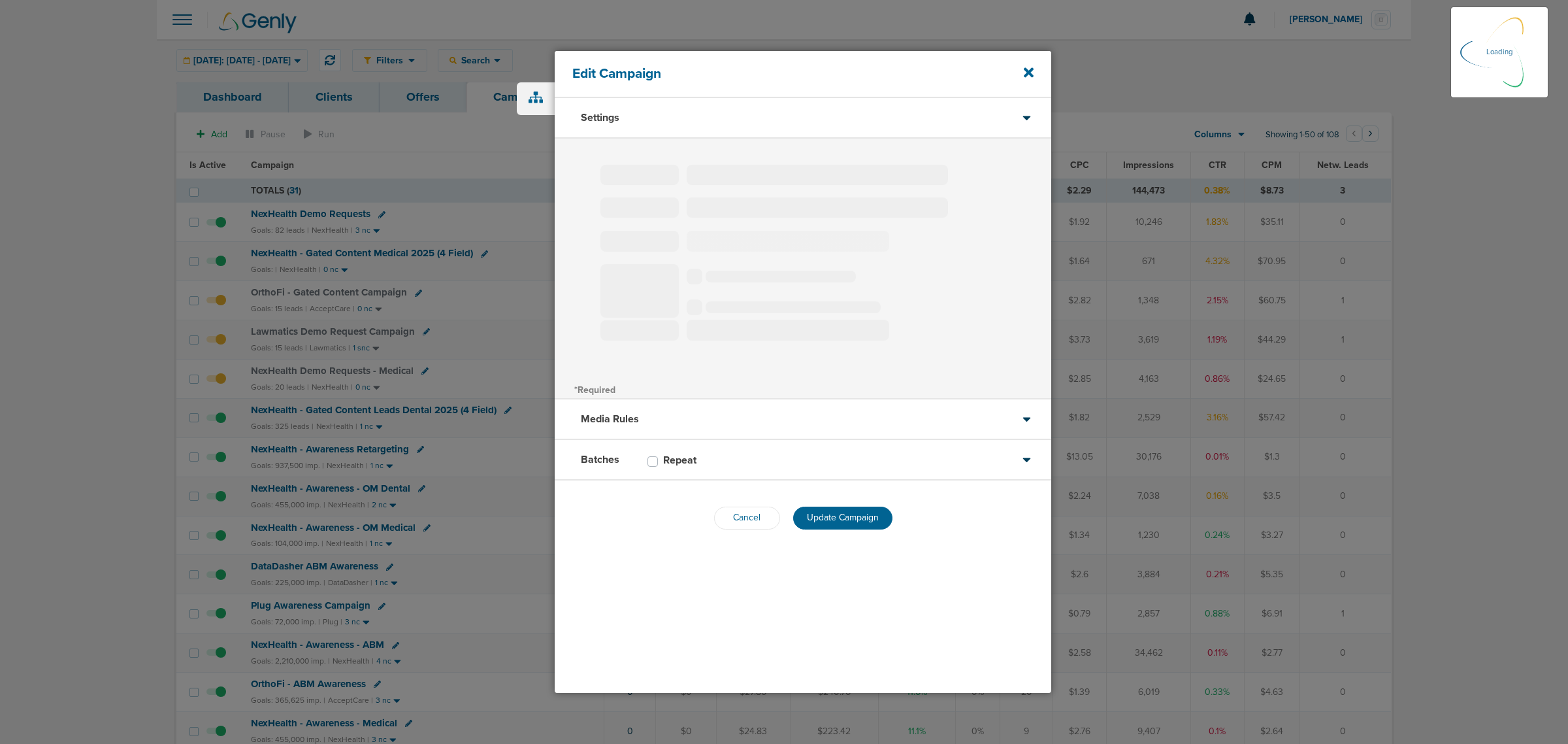
select select "1"
select select "2"
select select "3"
select select "4"
select select "6"
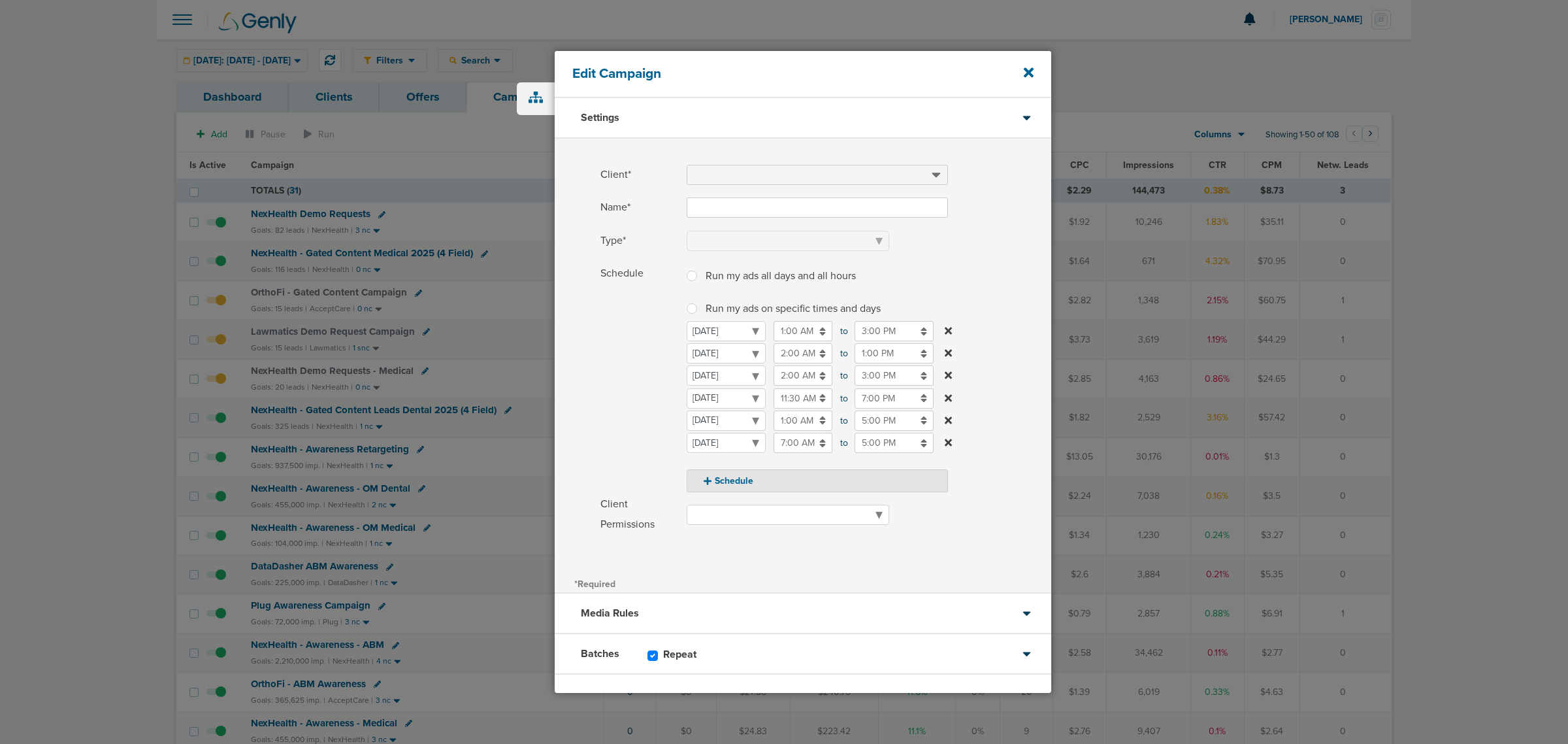
type input "NexHealth - Gated Content Medical 2025 (4 Field)"
select select "Leads"
radio input "true"
select select "readWrite"
checkbox input "true"
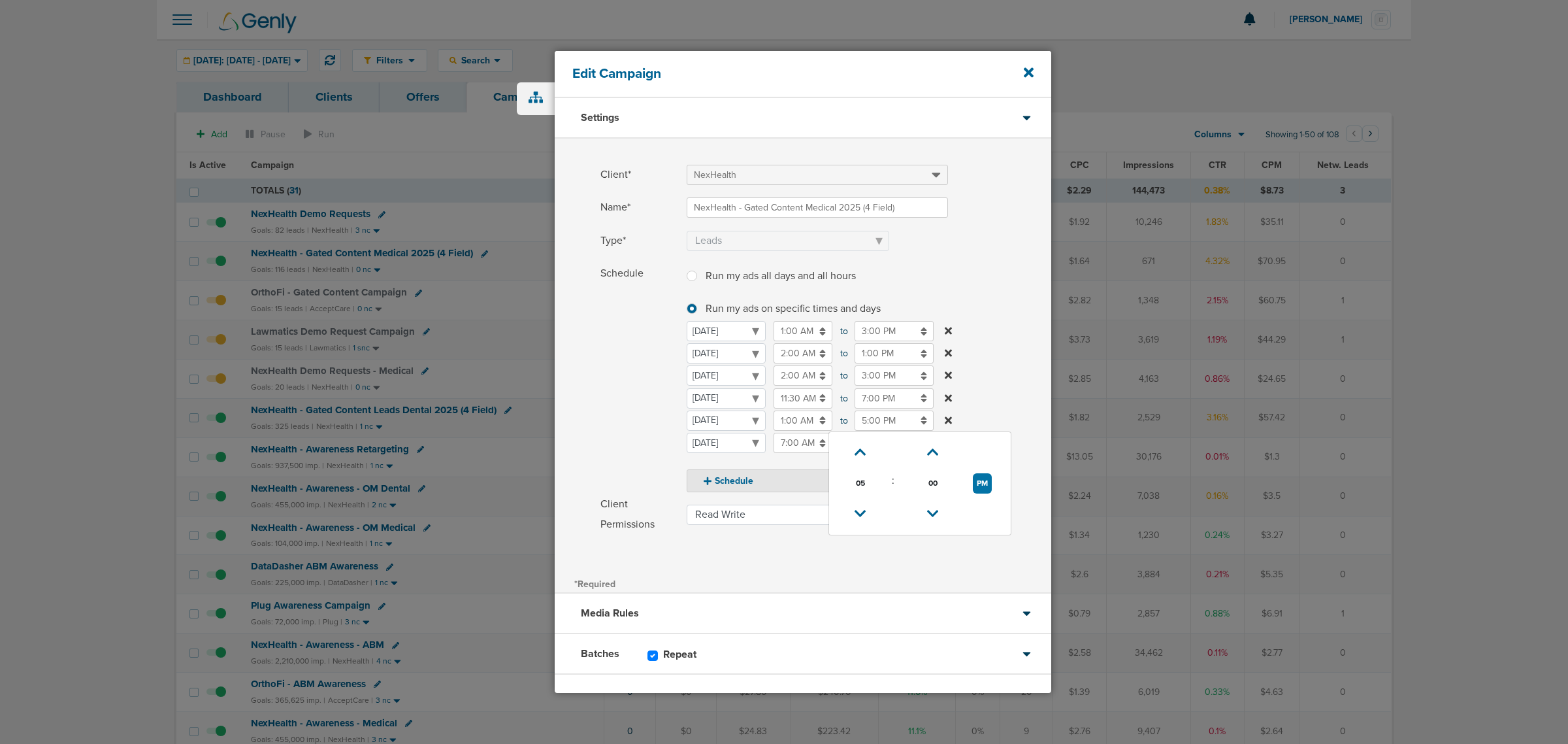
click at [875, 421] on input "5:00 PM" at bounding box center [894, 421] width 79 height 20
click at [860, 510] on icon at bounding box center [860, 513] width 11 height 8
type input "3:00 PM"
click at [923, 554] on div "Client* NexHealth Name* NexHealth - Gated Content Medical 2025 (4 Field) Type* …" at bounding box center [803, 357] width 497 height 436
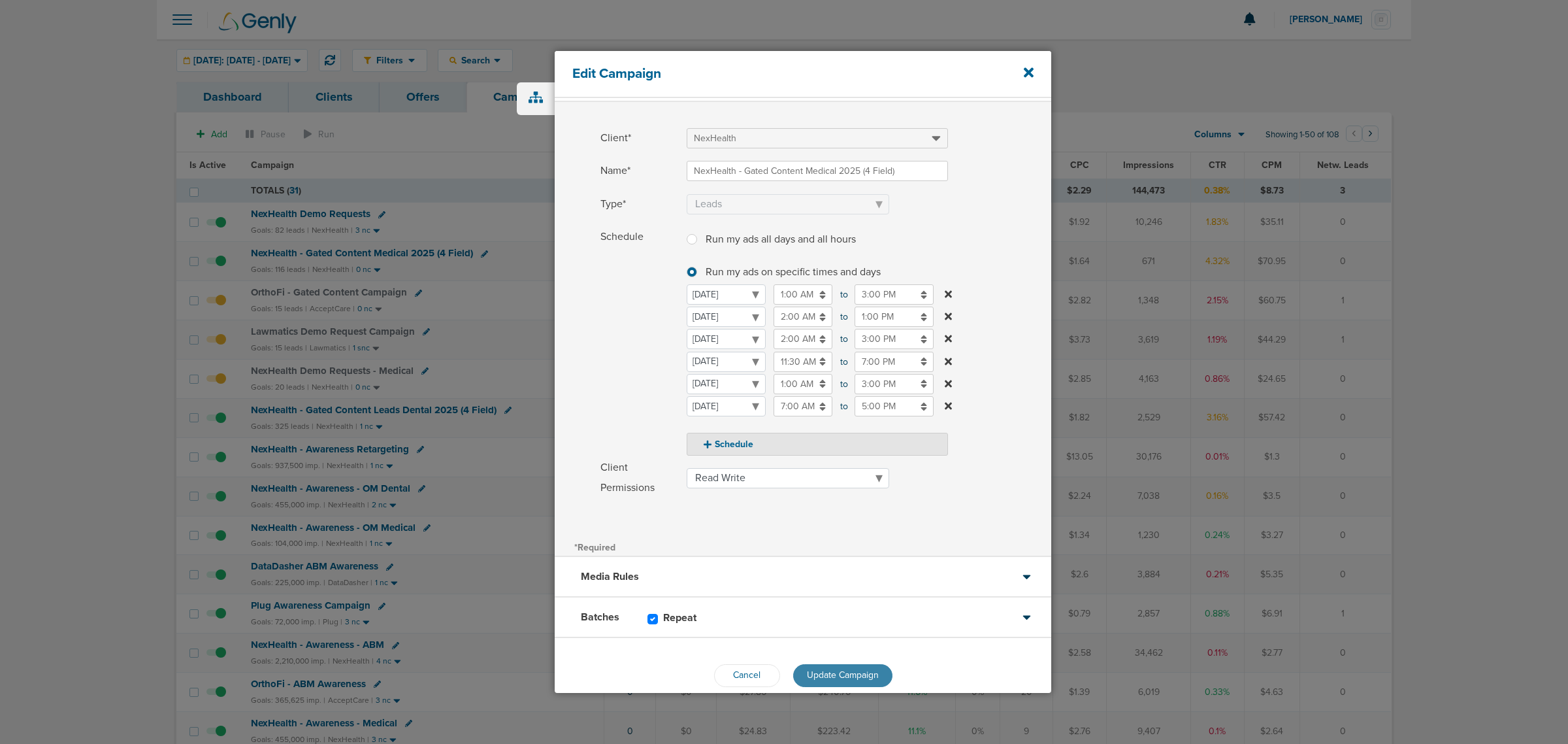
scroll to position [55, 0]
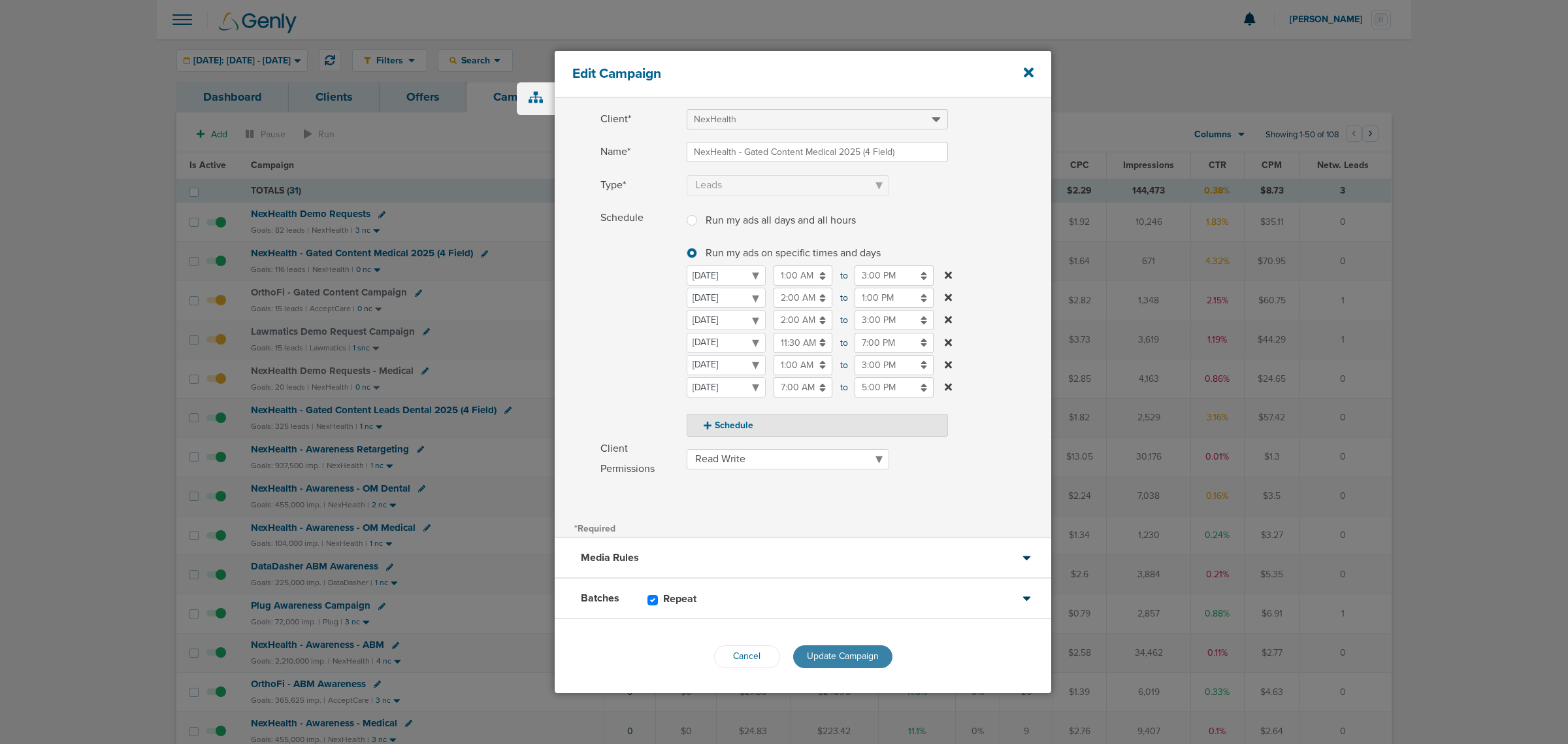
click at [852, 661] on button "Update Campaign" at bounding box center [843, 656] width 99 height 23
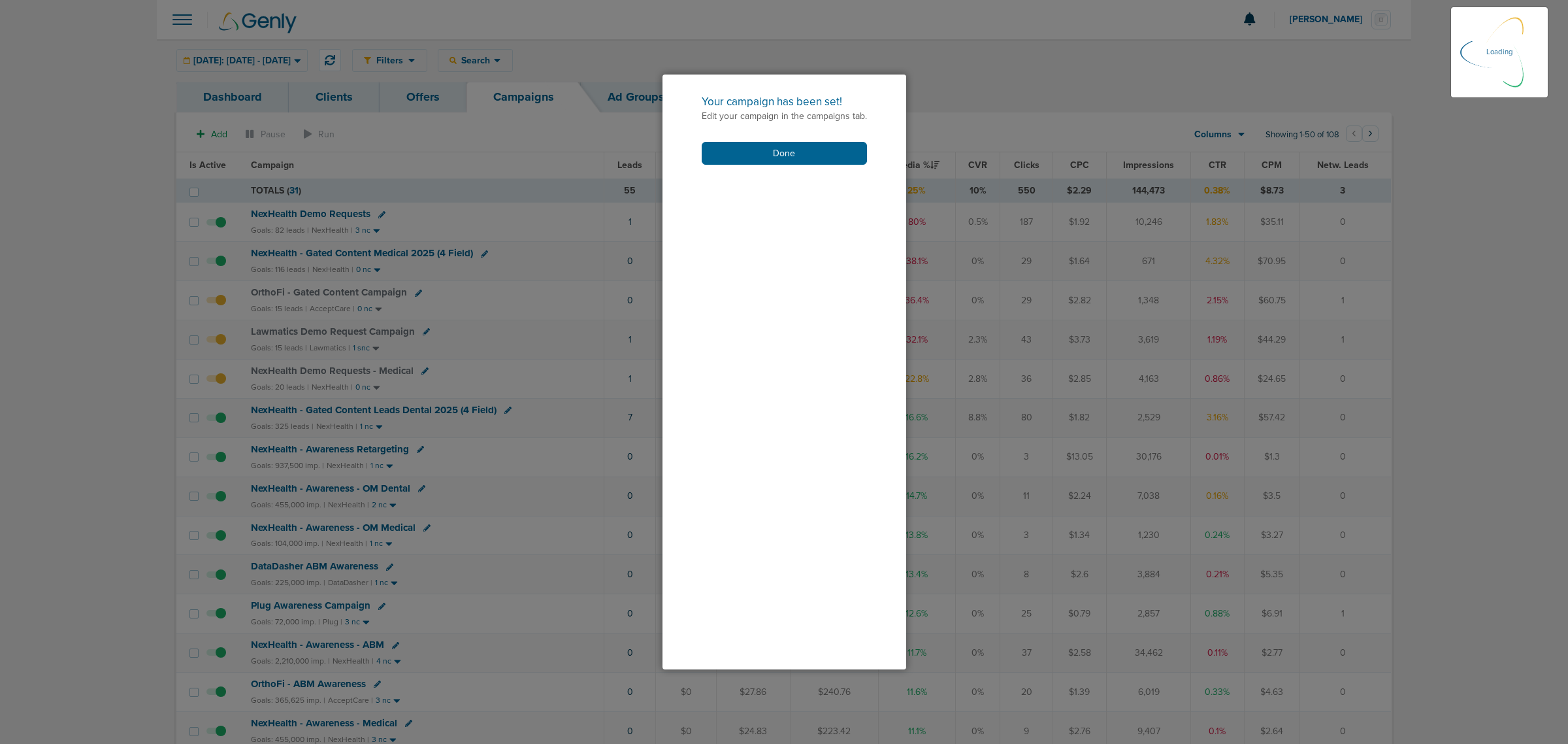
scroll to position [14, 0]
click at [815, 154] on button "Done" at bounding box center [785, 153] width 165 height 23
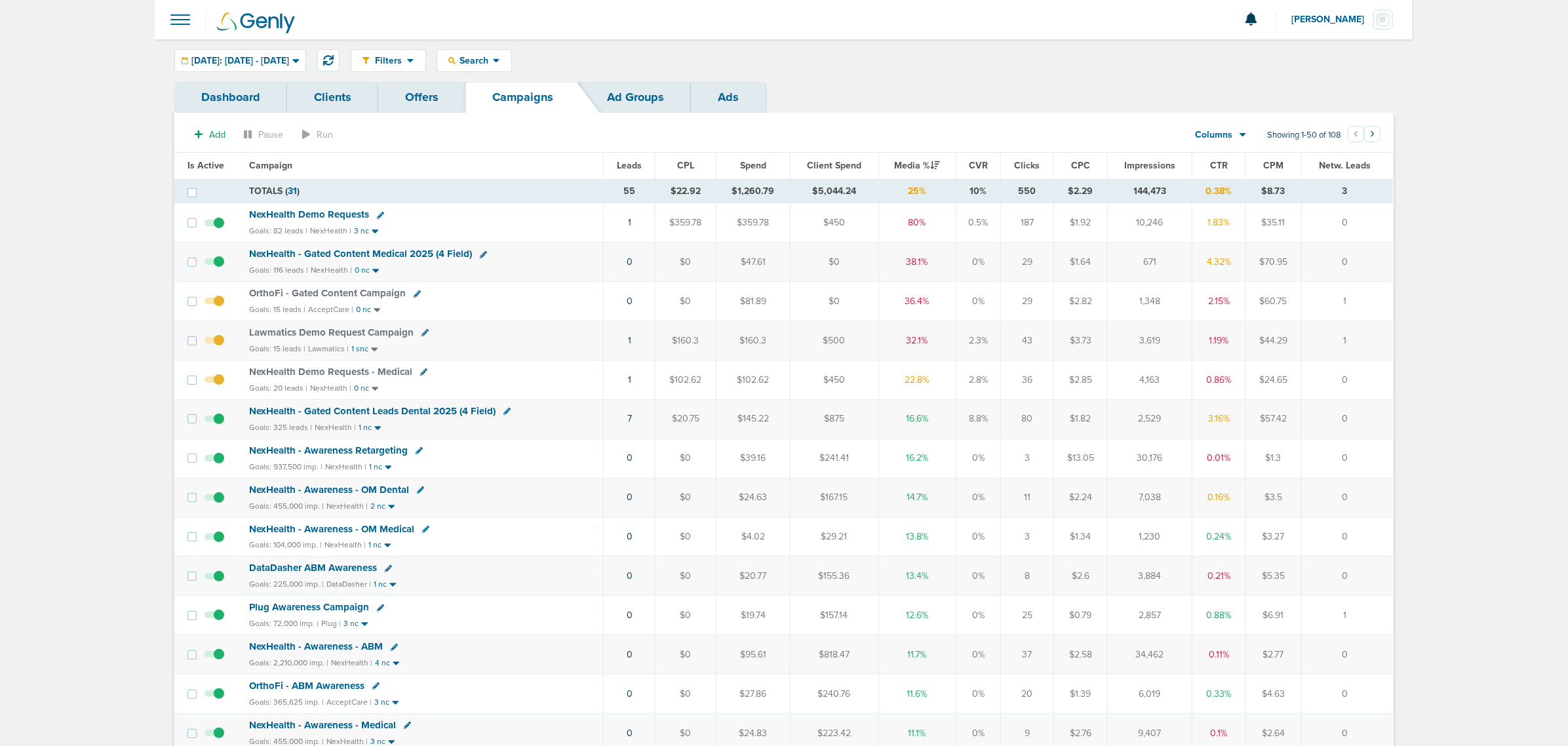
click at [503, 415] on icon at bounding box center [507, 412] width 7 height 7
select select
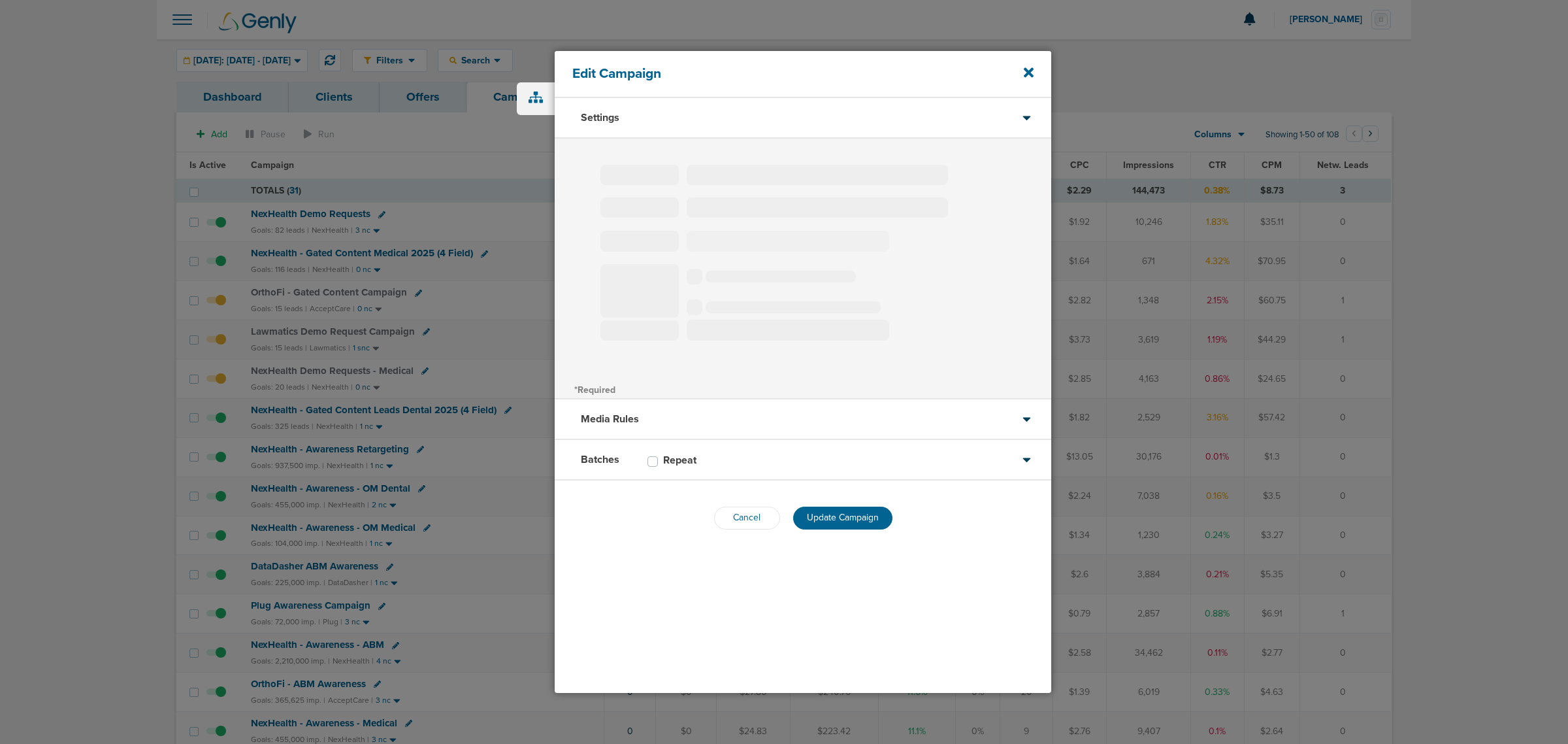
type input "NexHealth - Gated Content Leads Dental 2025 (4 Field)"
select select "Leads"
radio input "true"
select select "readWrite"
select select "1"
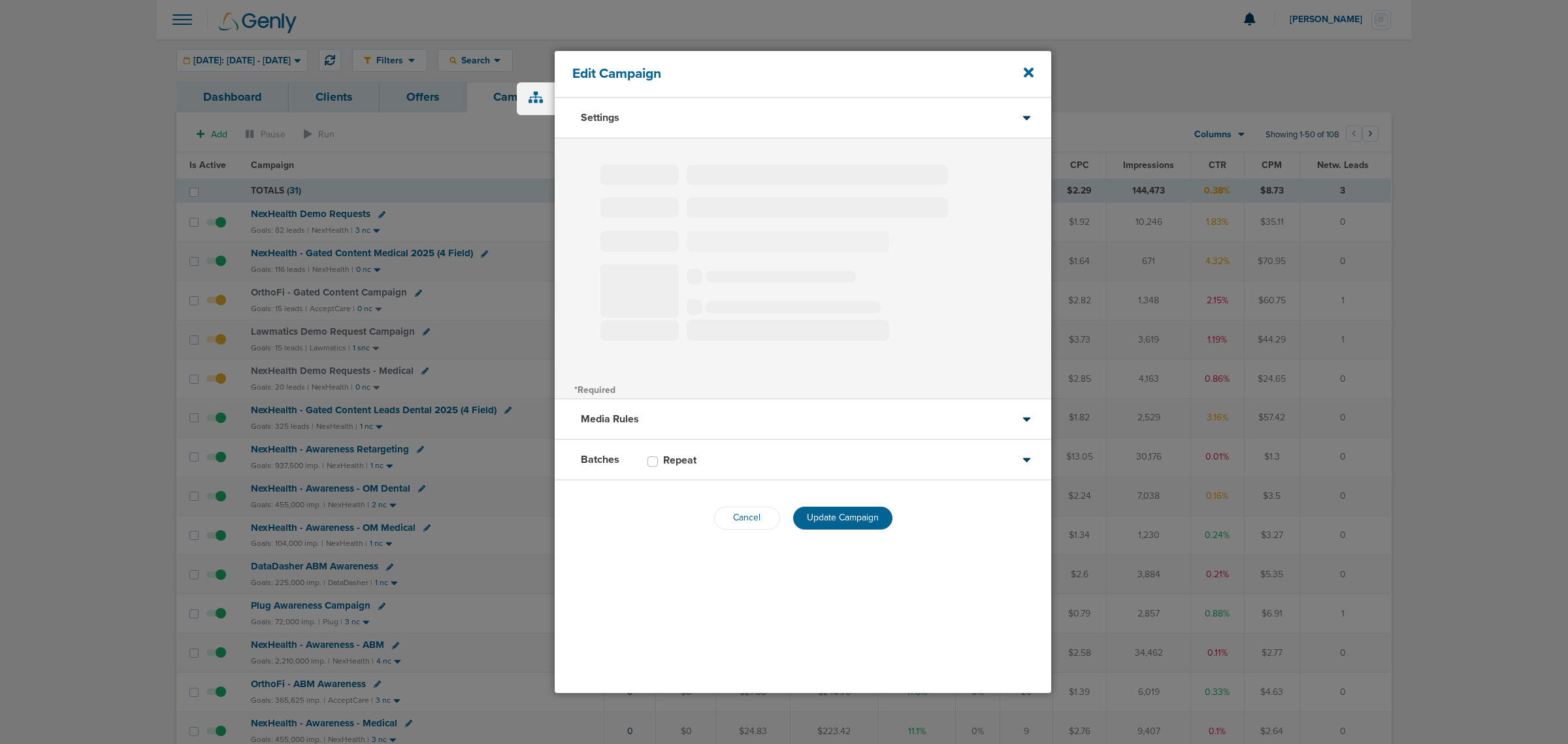
select select "2"
select select "3"
select select "4"
select select "6"
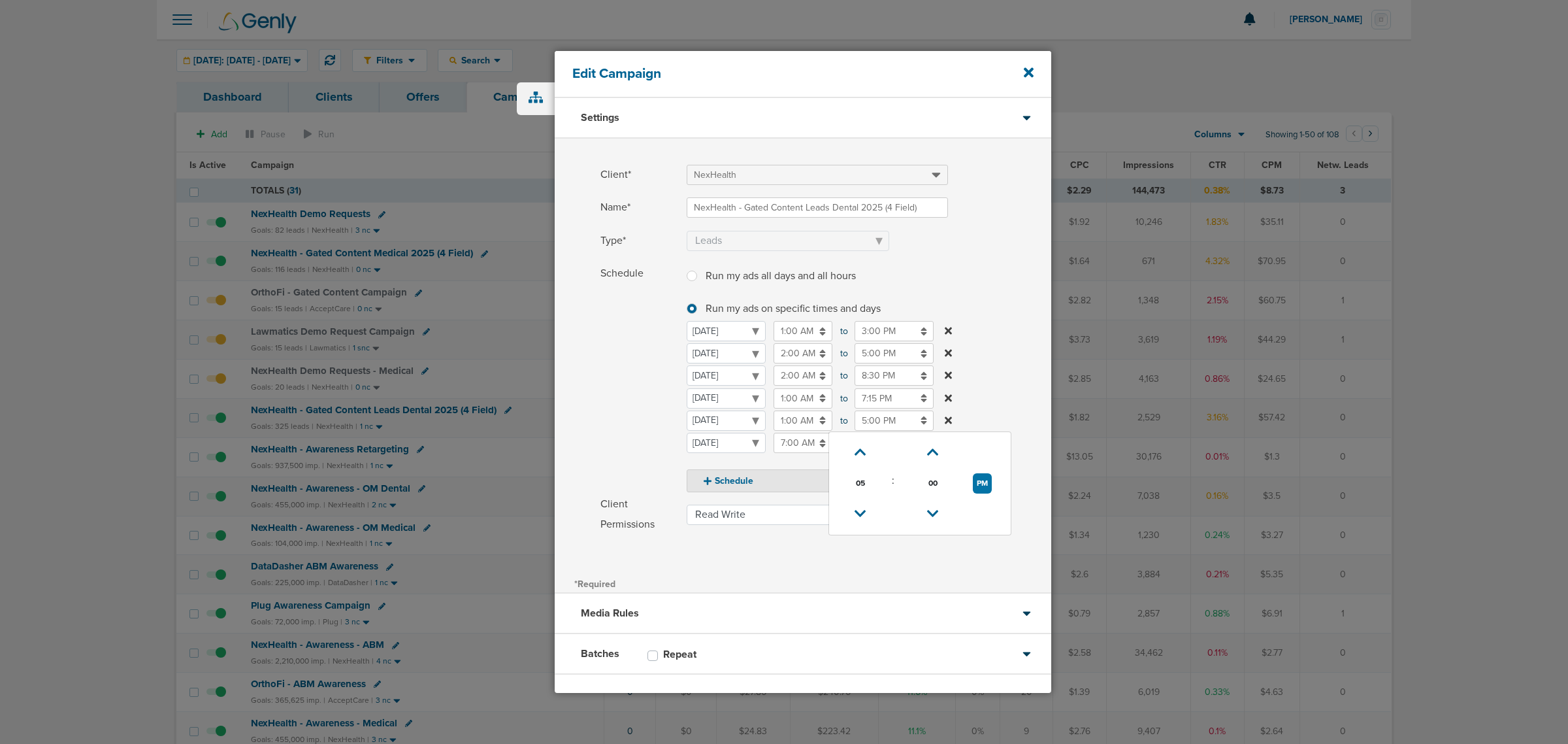
drag, startPoint x: 873, startPoint y: 421, endPoint x: 869, endPoint y: 426, distance: 6.4
click at [873, 421] on input "5:00 PM" at bounding box center [894, 421] width 79 height 20
click at [856, 449] on icon at bounding box center [860, 452] width 11 height 8
click at [831, 546] on div "Client* NexHealth Name* NexHealth - Gated Content Leads Dental 2025 (4 Field) T…" at bounding box center [803, 357] width 497 height 436
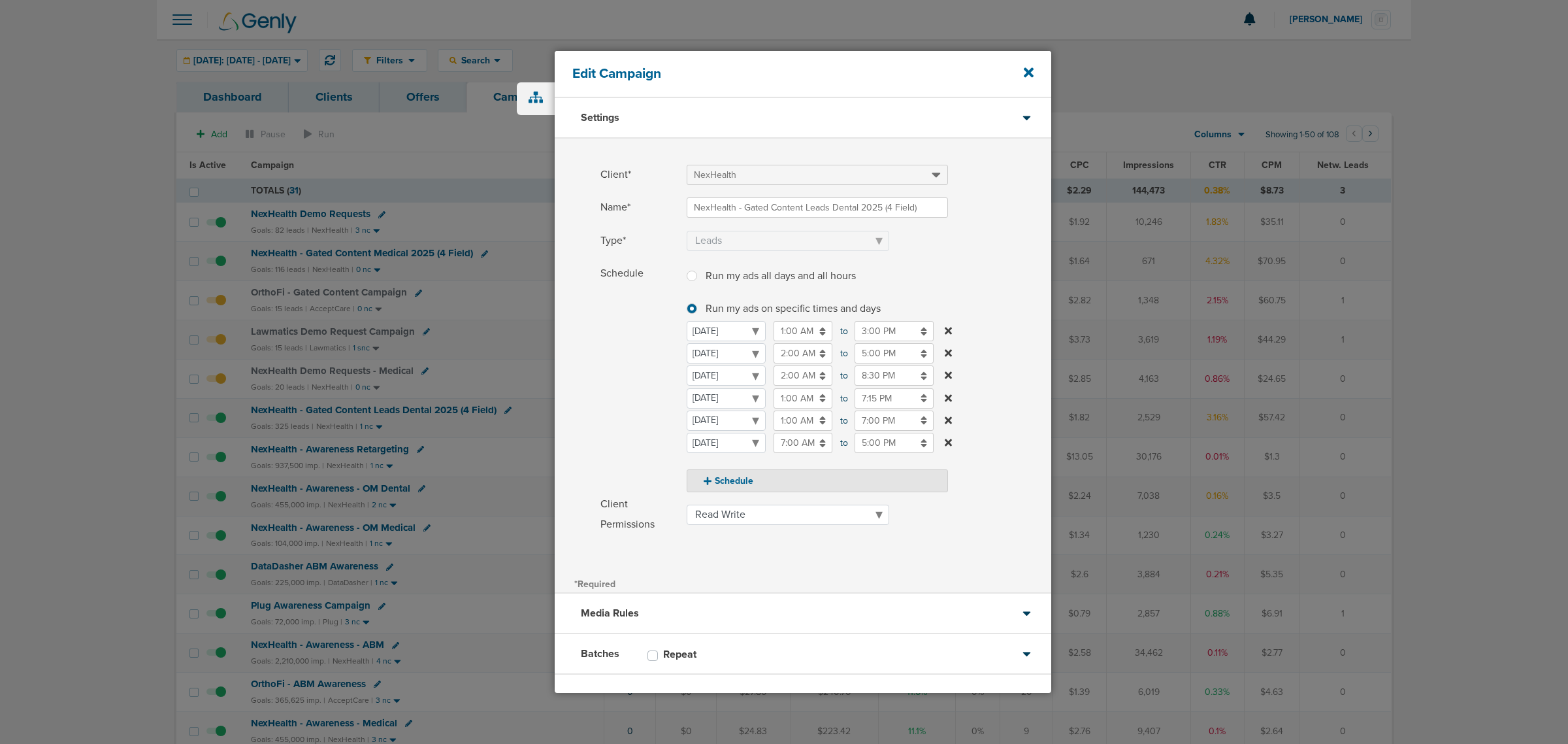
click at [874, 425] on input "7:00 PM" at bounding box center [894, 421] width 79 height 20
click at [860, 449] on icon at bounding box center [860, 452] width 11 height 8
type input "8:00 PM"
click at [836, 531] on div "08 : 00 PM 12 01 02 03 04 05 06 07 08 09 10 11 00 05 10 15 20 25 30 35 40 45 50…" at bounding box center [920, 483] width 183 height 104
click at [766, 431] on select "[DATE] [DATE] [DATE] [DATE] [DATE] [DATE] [DATE]" at bounding box center [727, 421] width 79 height 20
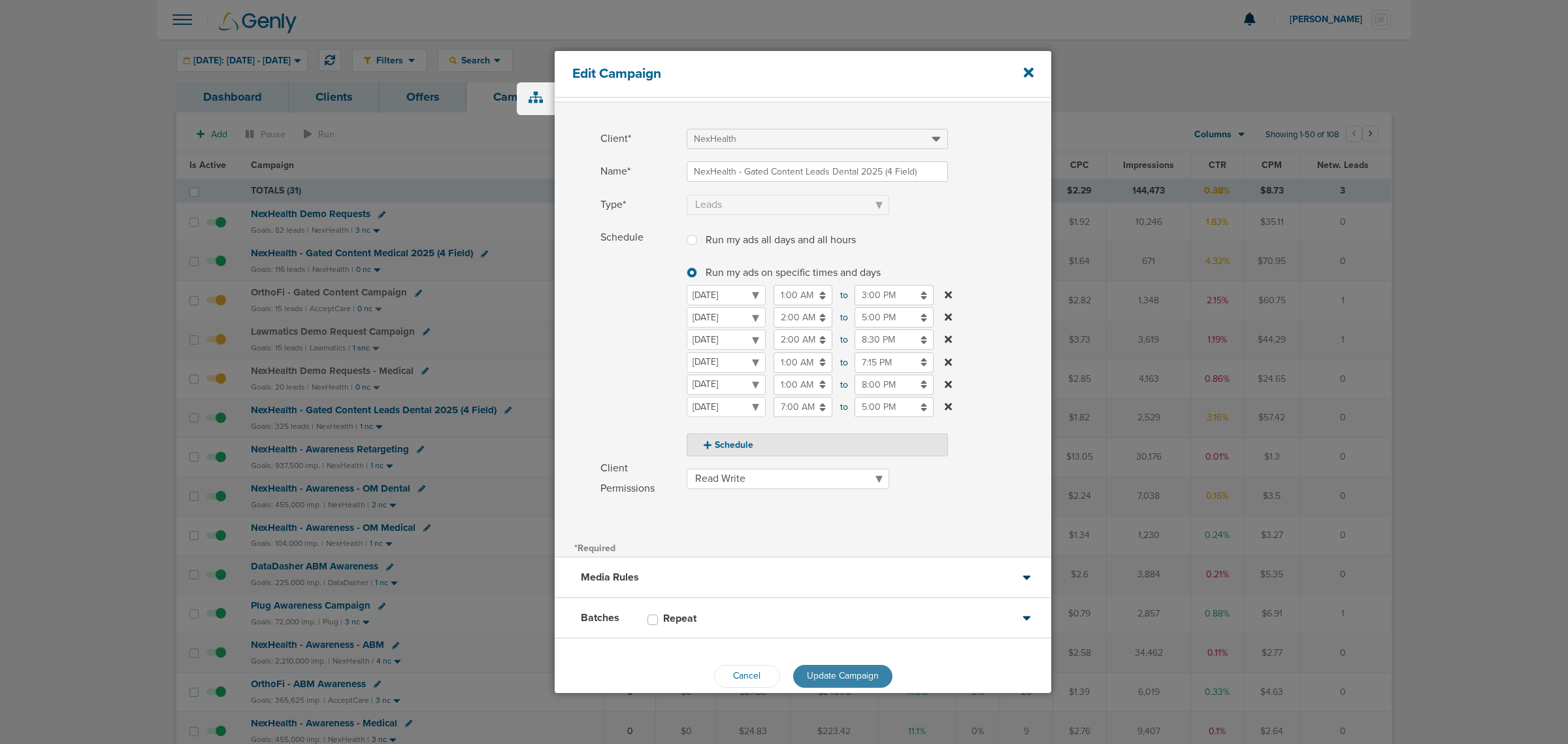
scroll to position [55, 0]
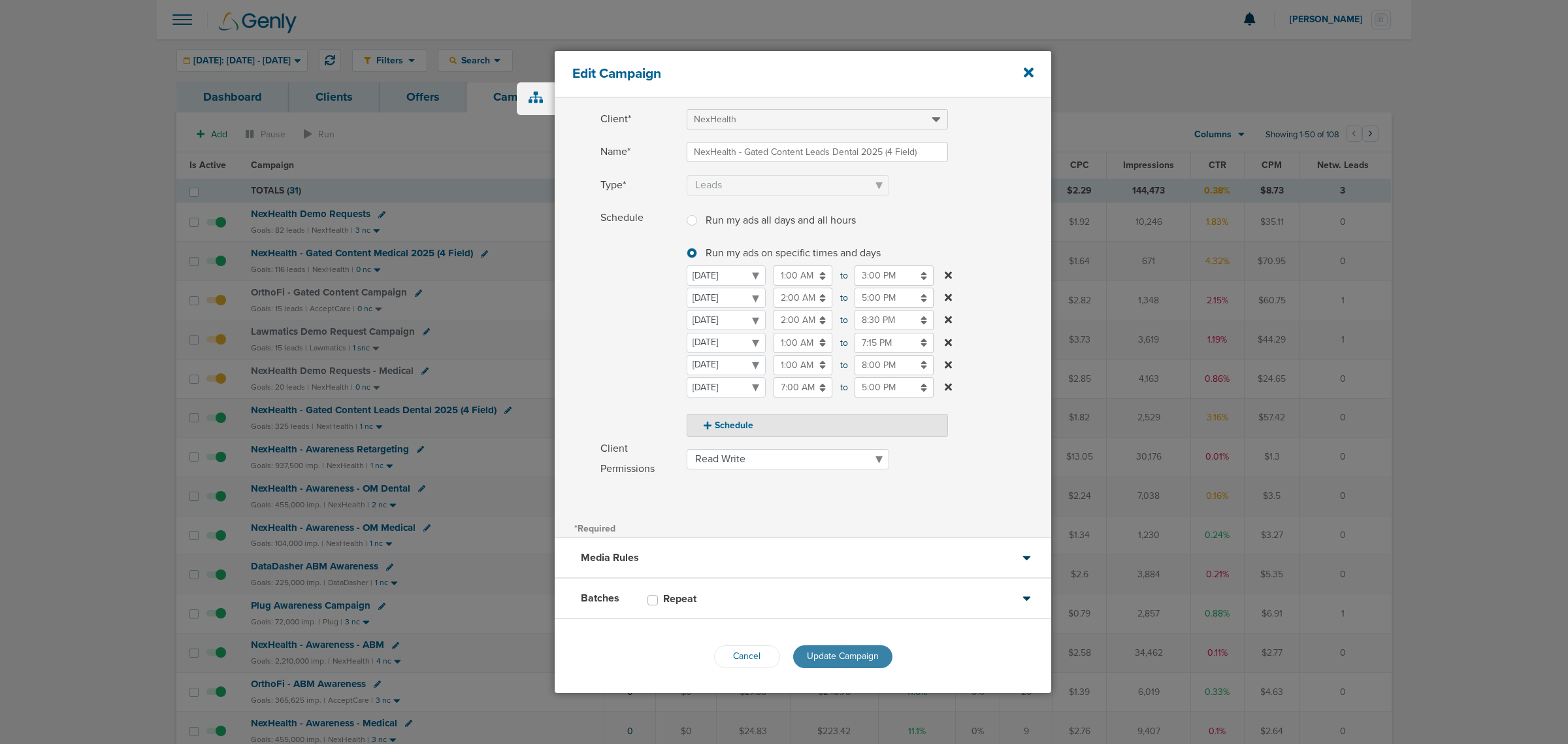
click at [814, 651] on span "Update Campaign" at bounding box center [843, 656] width 72 height 11
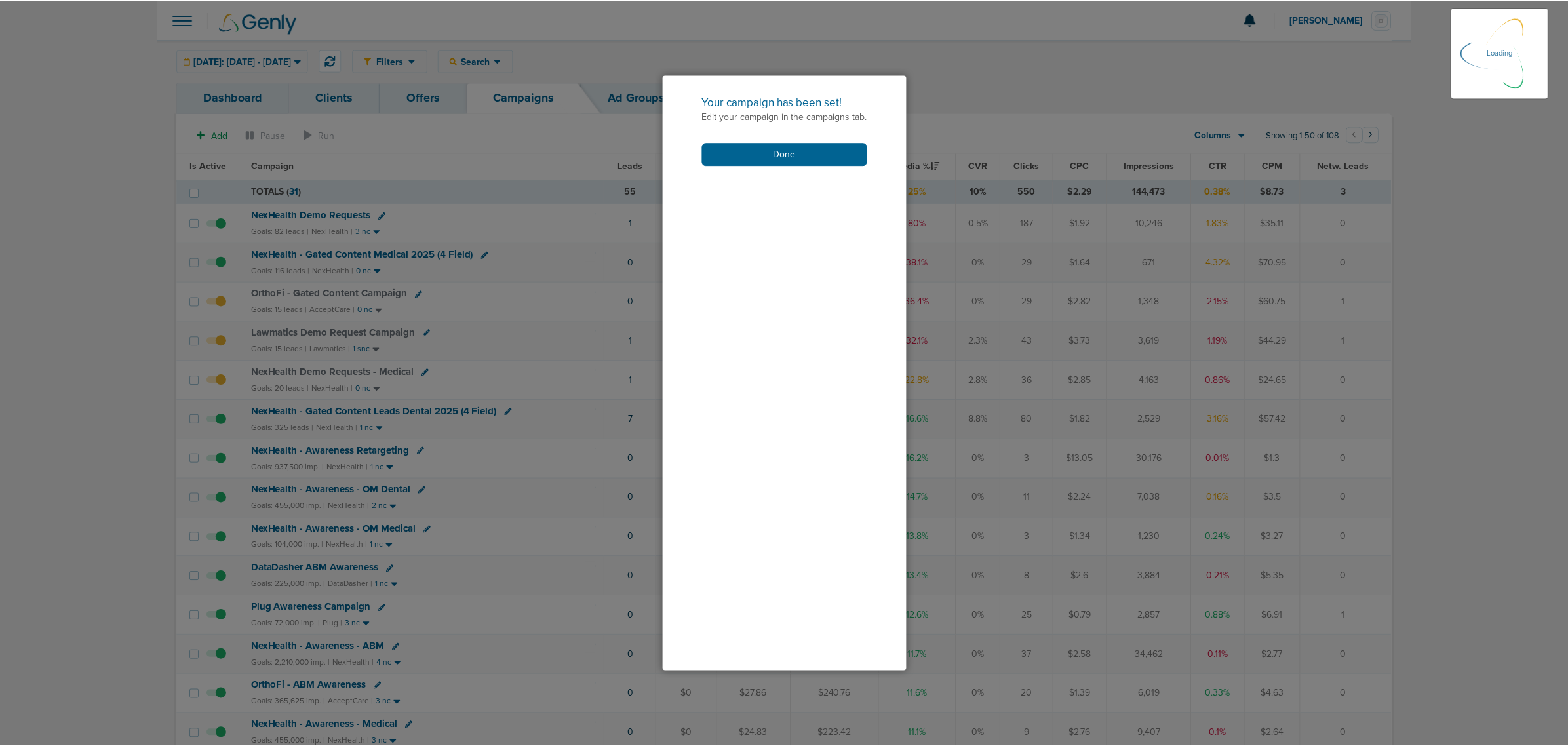
scroll to position [14, 0]
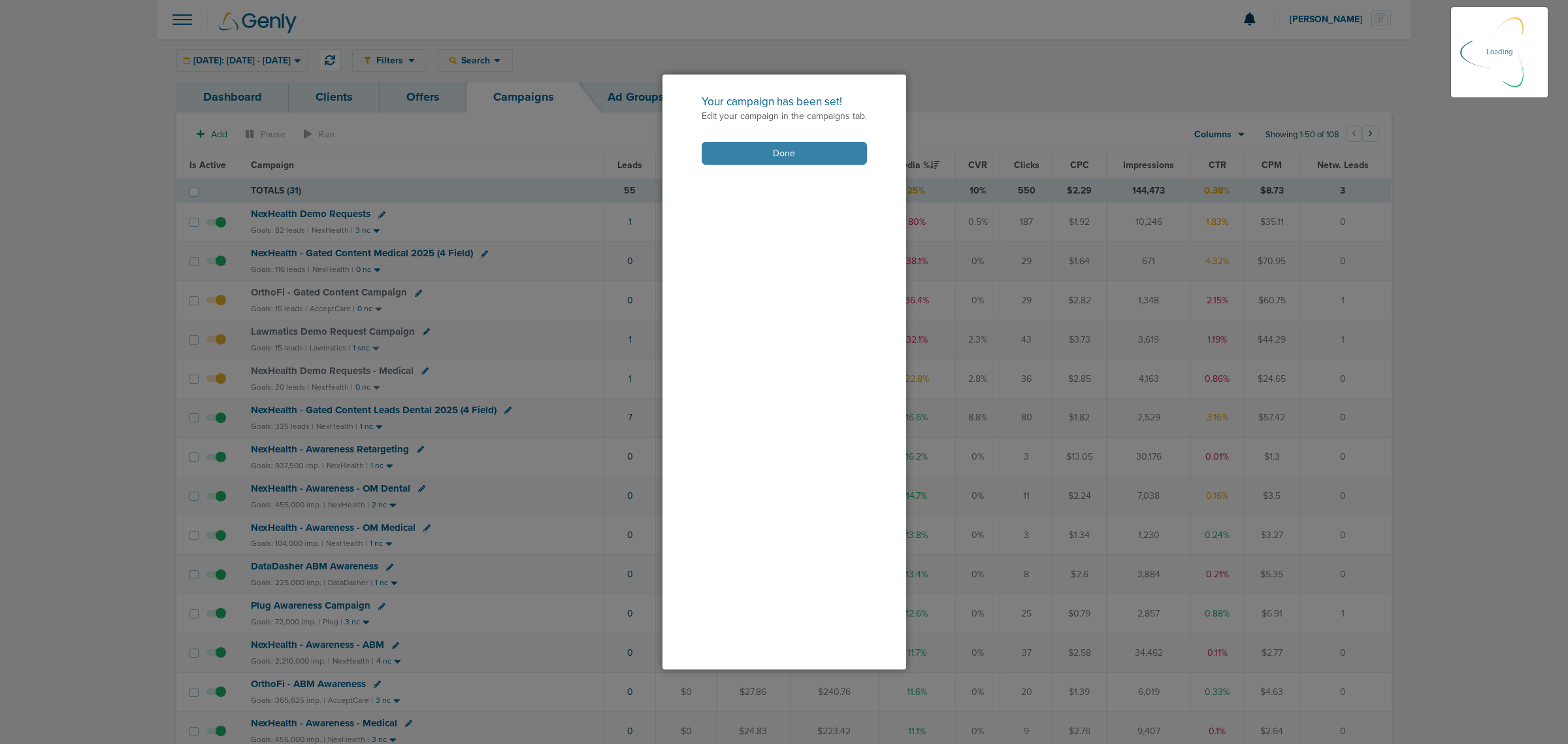
click at [775, 157] on button "Done" at bounding box center [785, 153] width 165 height 23
